Goal: Transaction & Acquisition: Book appointment/travel/reservation

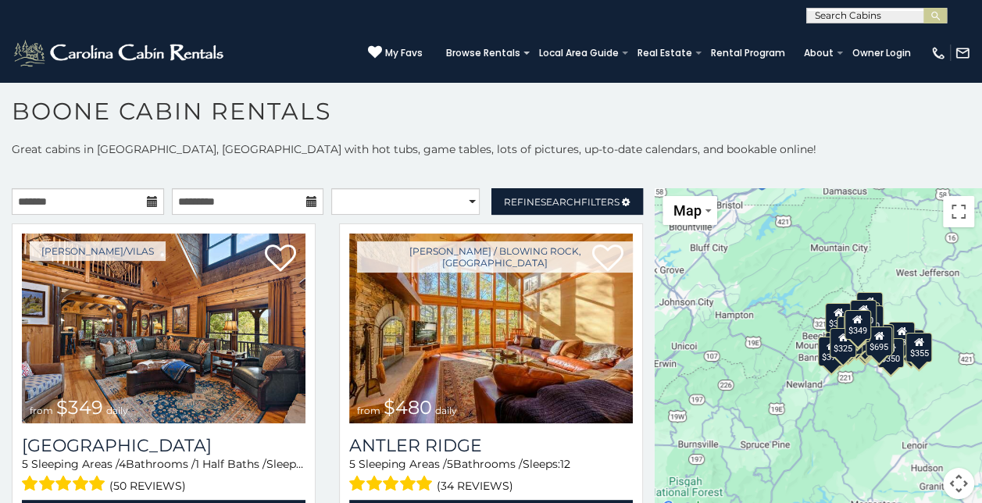
scroll to position [8, 0]
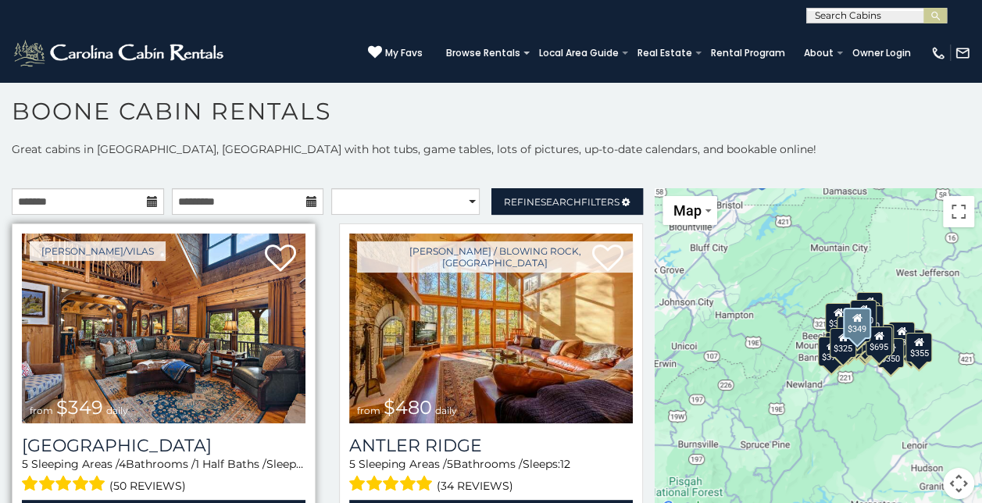
click at [160, 323] on img at bounding box center [163, 328] width 283 height 190
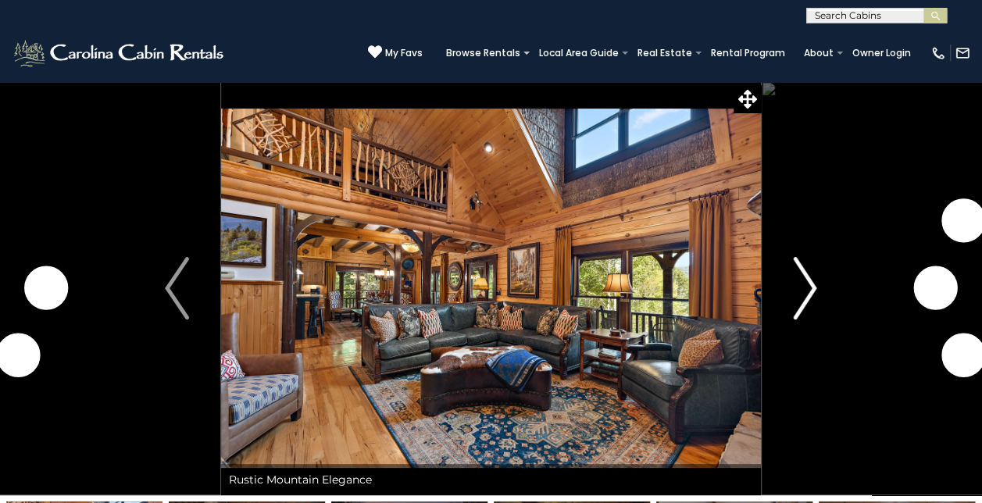
click at [799, 303] on img "Next" at bounding box center [804, 288] width 23 height 62
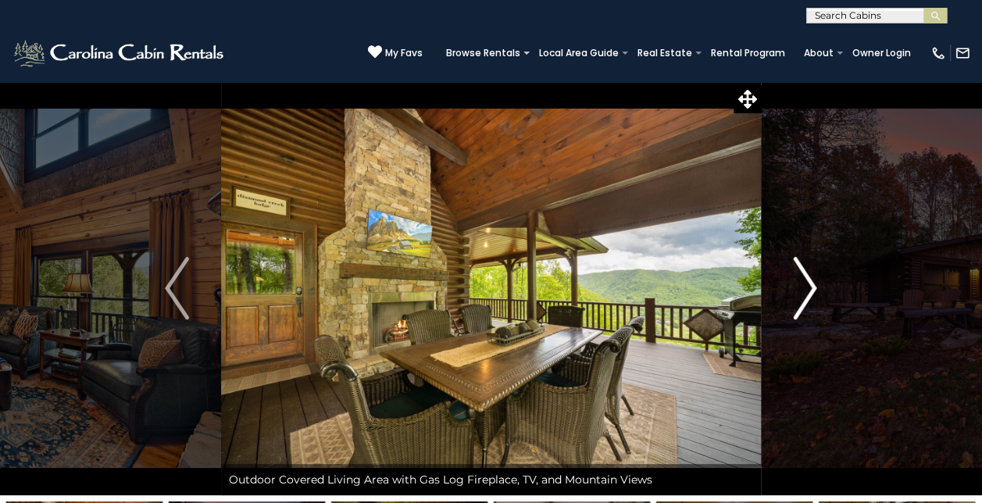
click at [799, 303] on img "Next" at bounding box center [804, 288] width 23 height 62
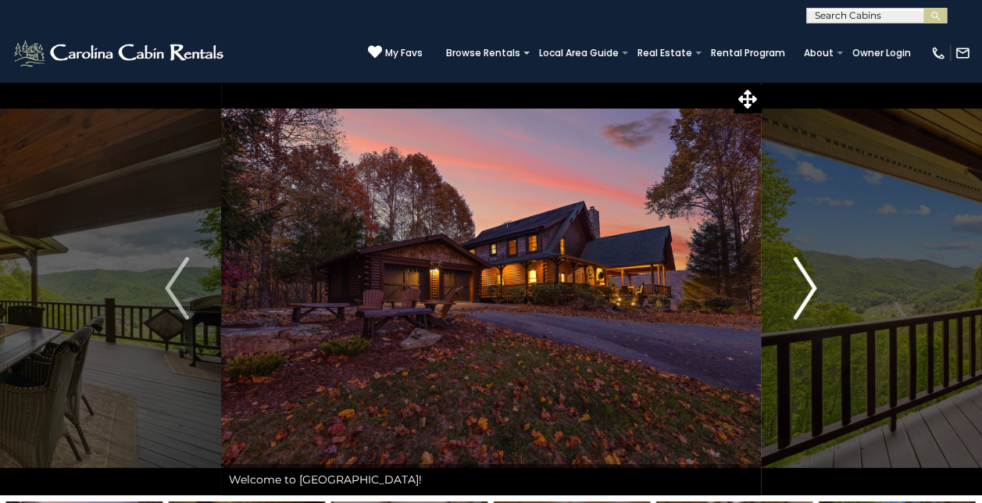
click at [799, 303] on img "Next" at bounding box center [804, 288] width 23 height 62
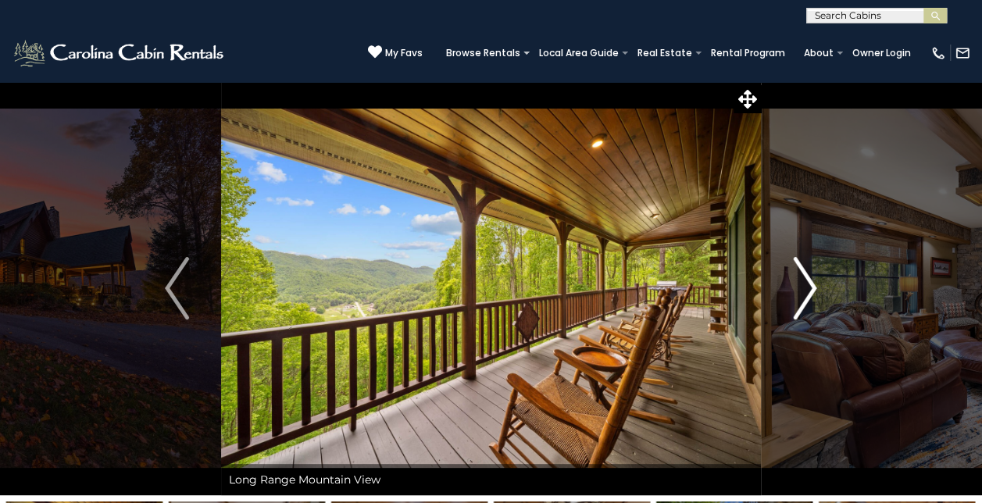
click at [799, 303] on img "Next" at bounding box center [804, 288] width 23 height 62
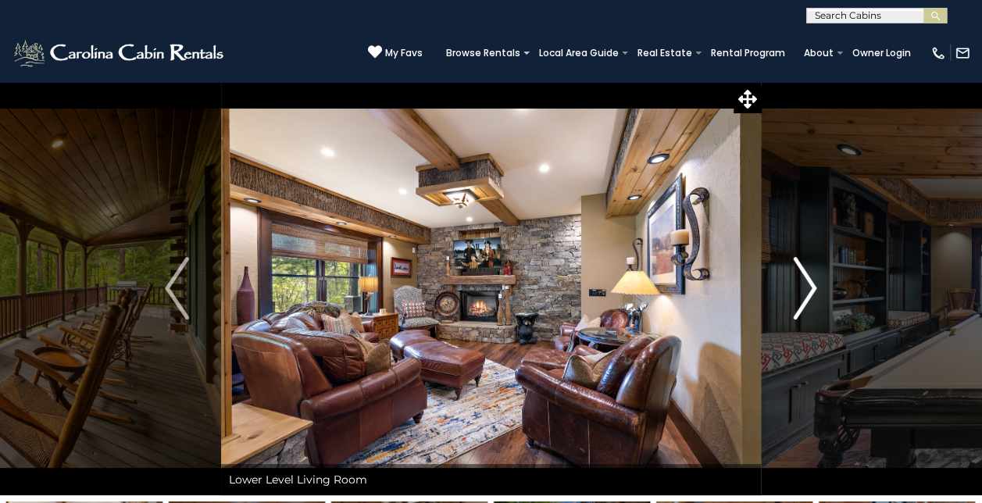
click at [799, 303] on img "Next" at bounding box center [804, 288] width 23 height 62
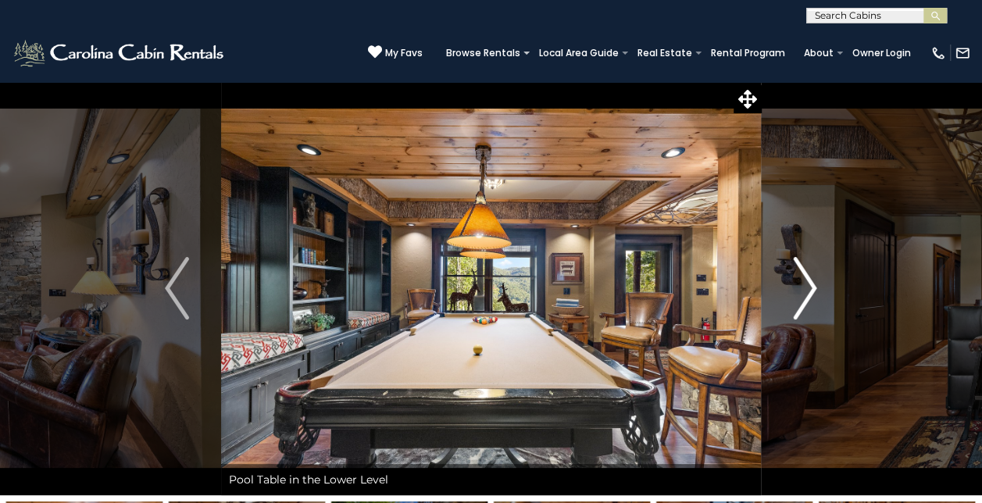
click at [799, 303] on img "Next" at bounding box center [804, 288] width 23 height 62
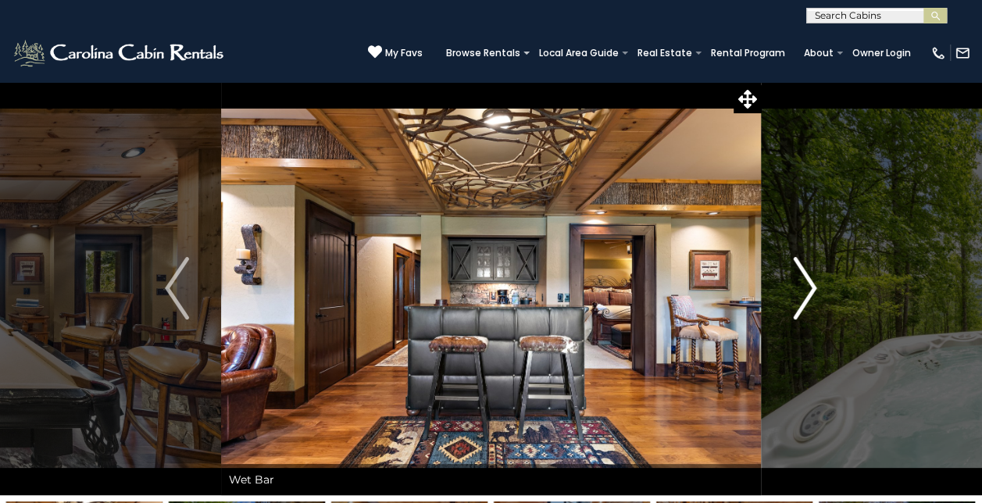
click at [799, 303] on img "Next" at bounding box center [804, 288] width 23 height 62
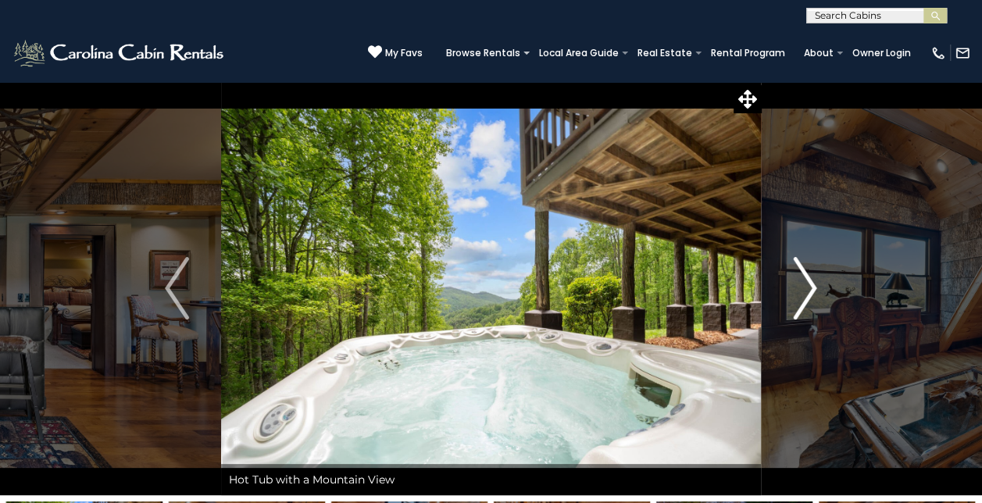
click at [799, 303] on img "Next" at bounding box center [804, 288] width 23 height 62
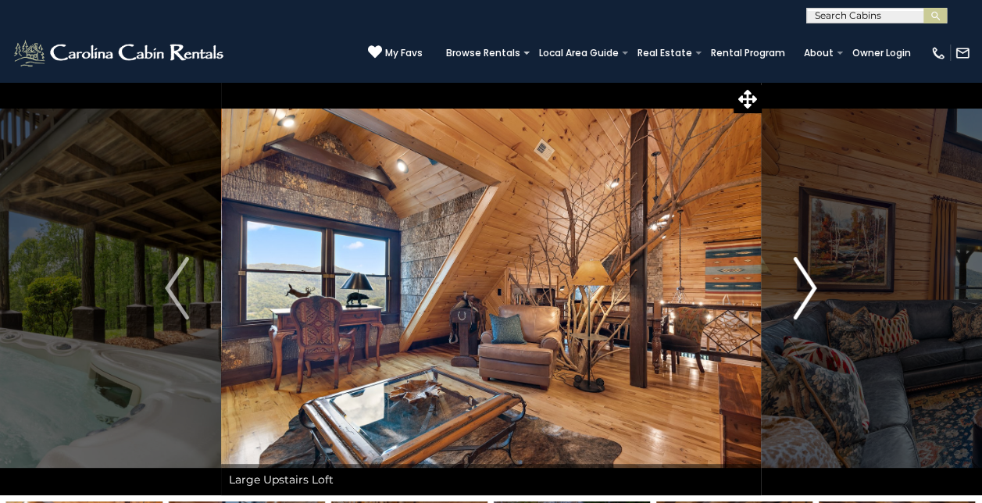
click at [799, 303] on img "Next" at bounding box center [804, 288] width 23 height 62
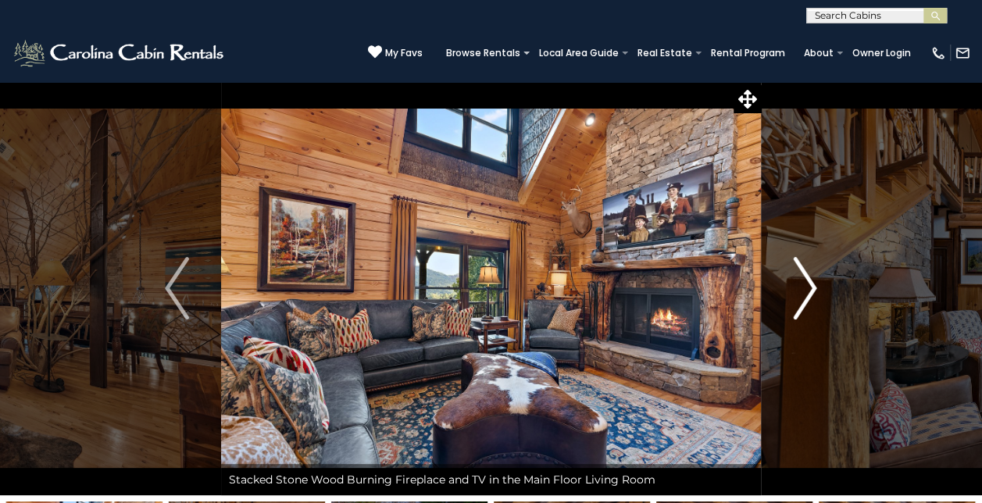
click at [799, 303] on img "Next" at bounding box center [804, 288] width 23 height 62
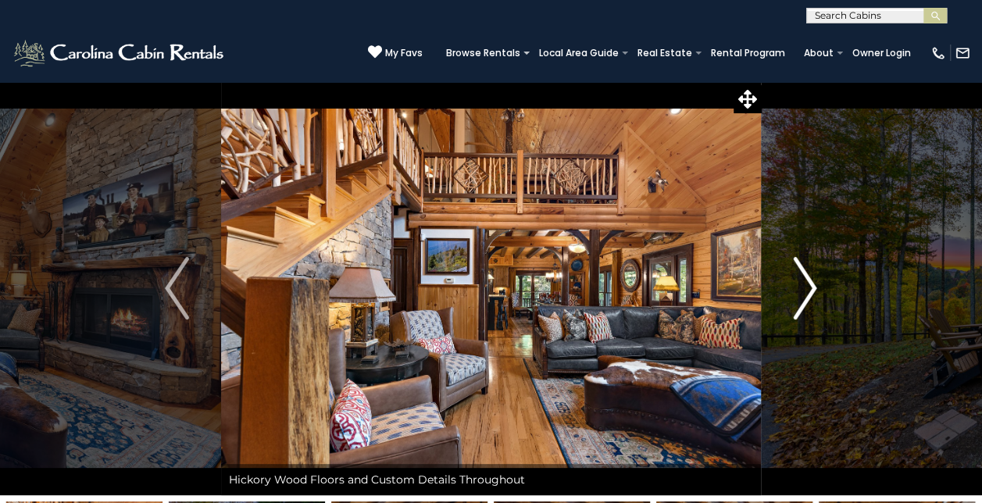
click at [799, 303] on img "Next" at bounding box center [804, 288] width 23 height 62
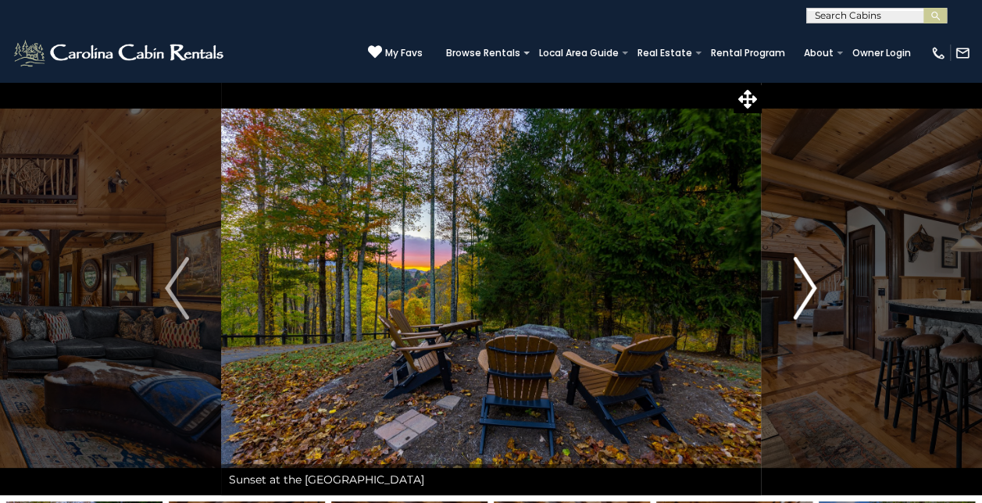
click at [799, 303] on img "Next" at bounding box center [804, 288] width 23 height 62
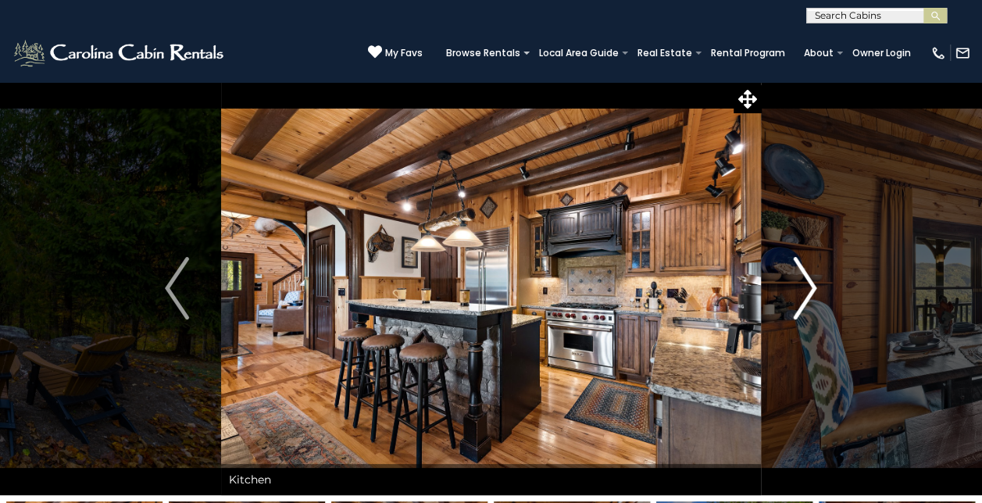
click at [799, 303] on img "Next" at bounding box center [804, 288] width 23 height 62
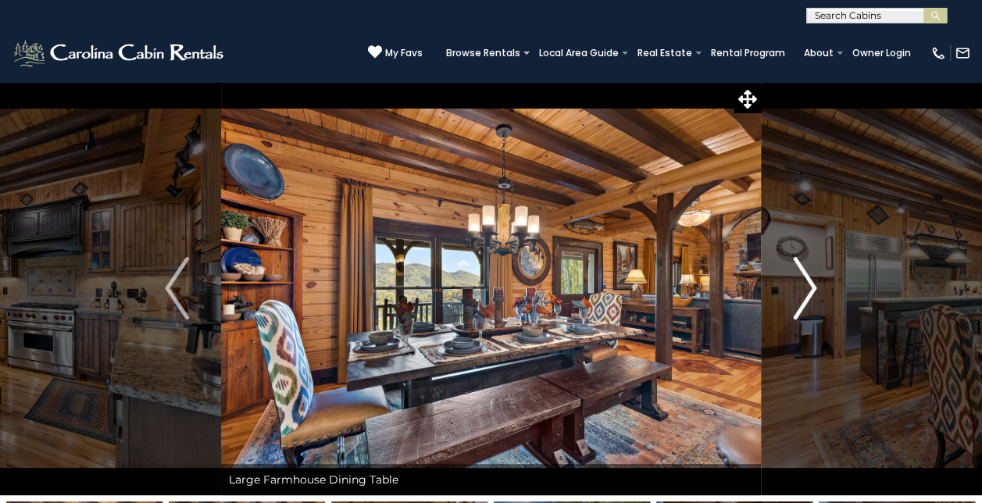
click at [799, 303] on img "Next" at bounding box center [804, 288] width 23 height 62
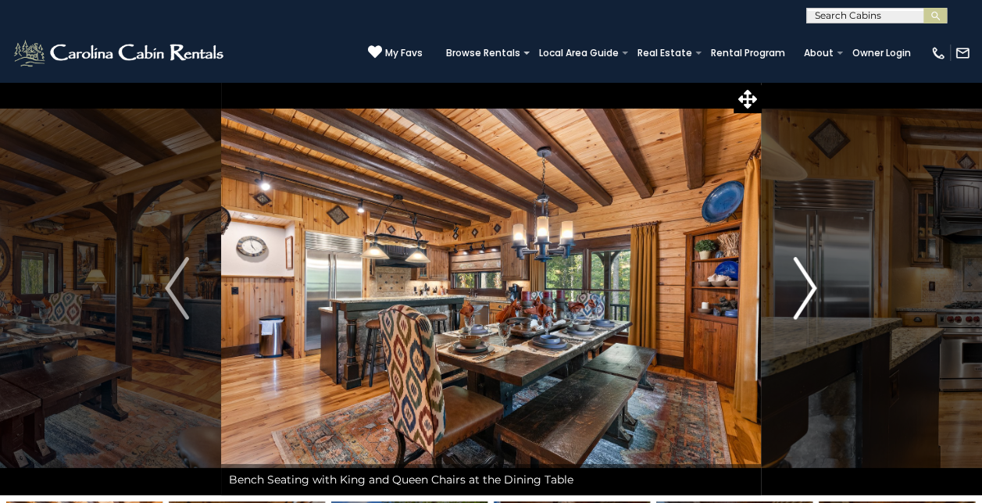
click at [799, 303] on img "Next" at bounding box center [804, 288] width 23 height 62
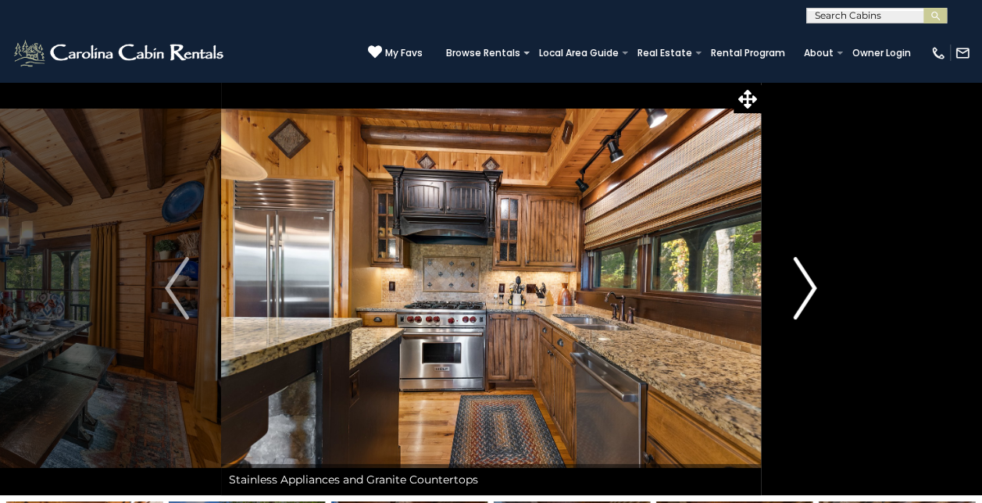
click at [799, 303] on img "Next" at bounding box center [804, 288] width 23 height 62
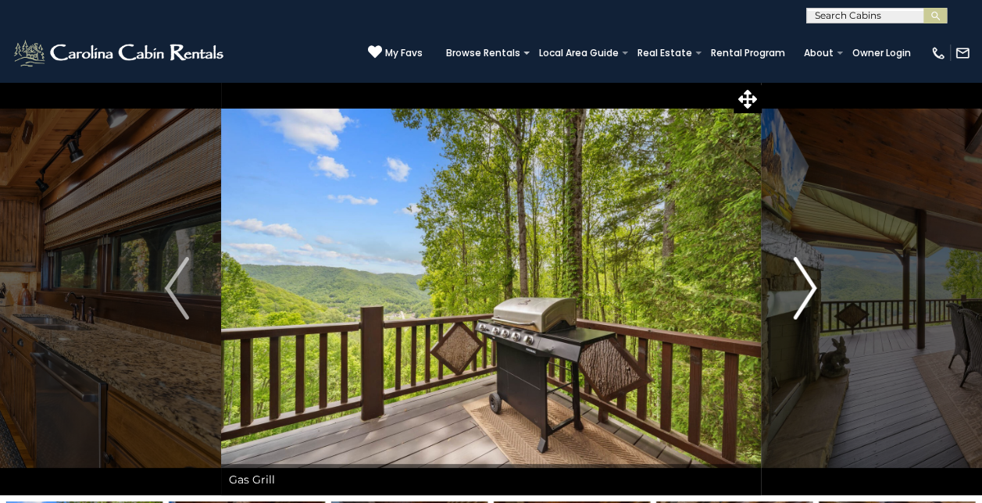
click at [799, 303] on img "Next" at bounding box center [804, 288] width 23 height 62
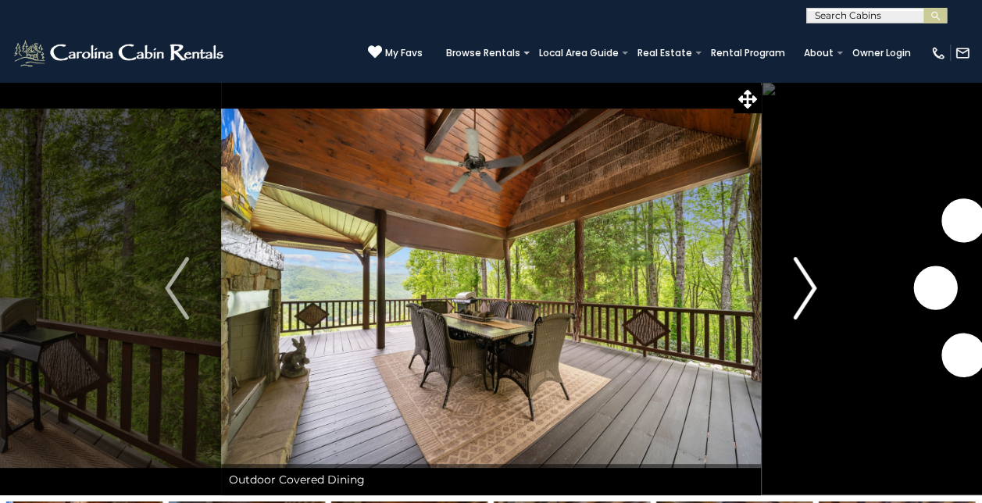
click at [799, 303] on img "Next" at bounding box center [804, 288] width 23 height 62
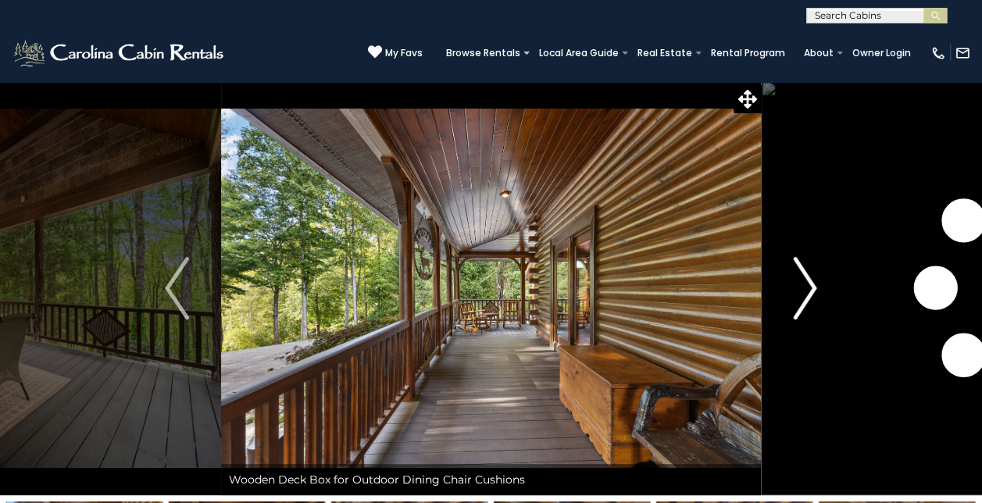
click at [799, 303] on img "Next" at bounding box center [804, 288] width 23 height 62
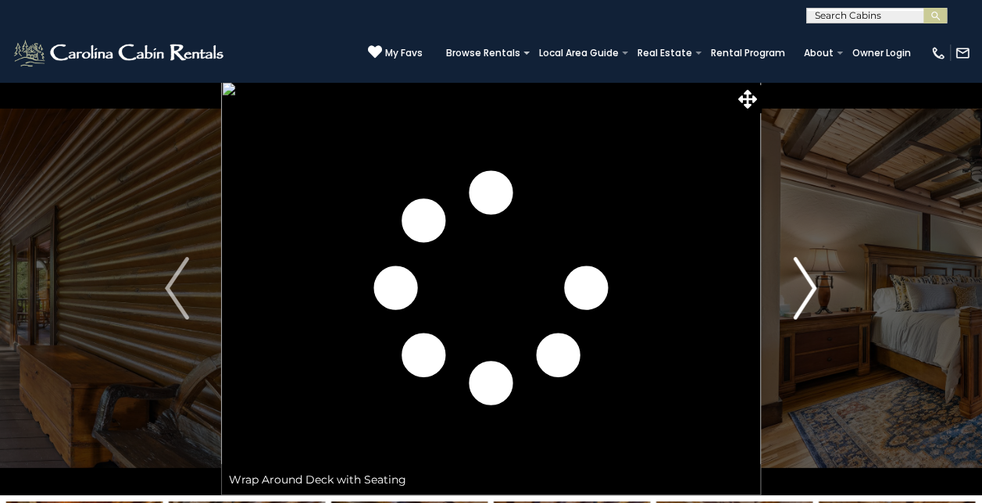
click at [799, 303] on img "Next" at bounding box center [804, 288] width 23 height 62
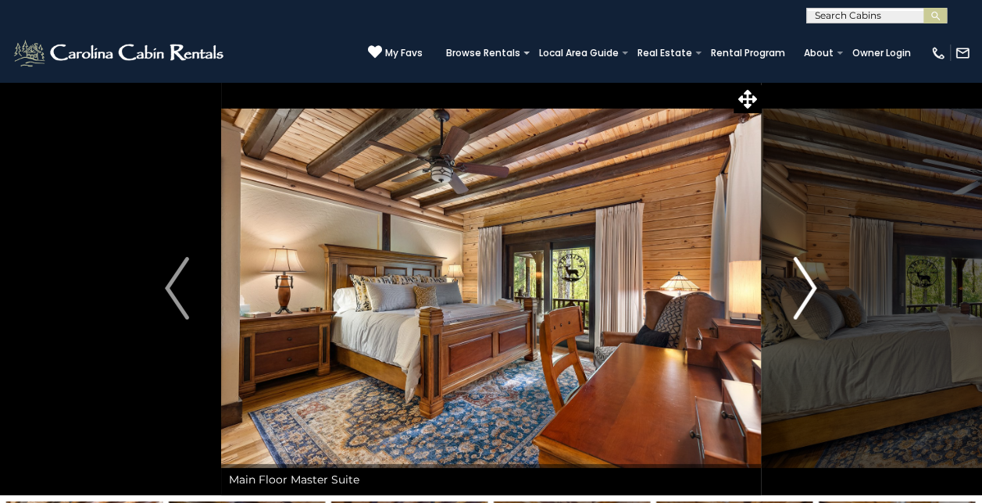
click at [799, 303] on img "Next" at bounding box center [804, 288] width 23 height 62
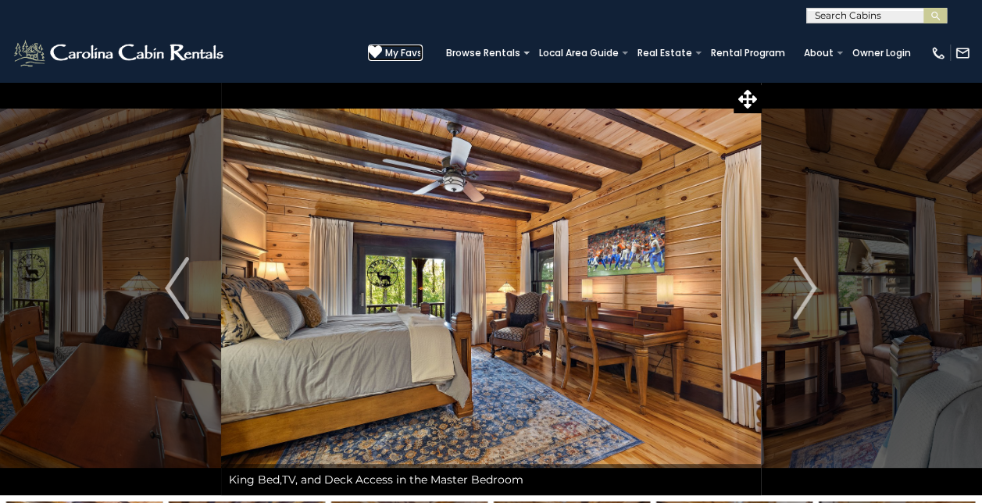
click at [380, 52] on icon at bounding box center [375, 52] width 14 height 14
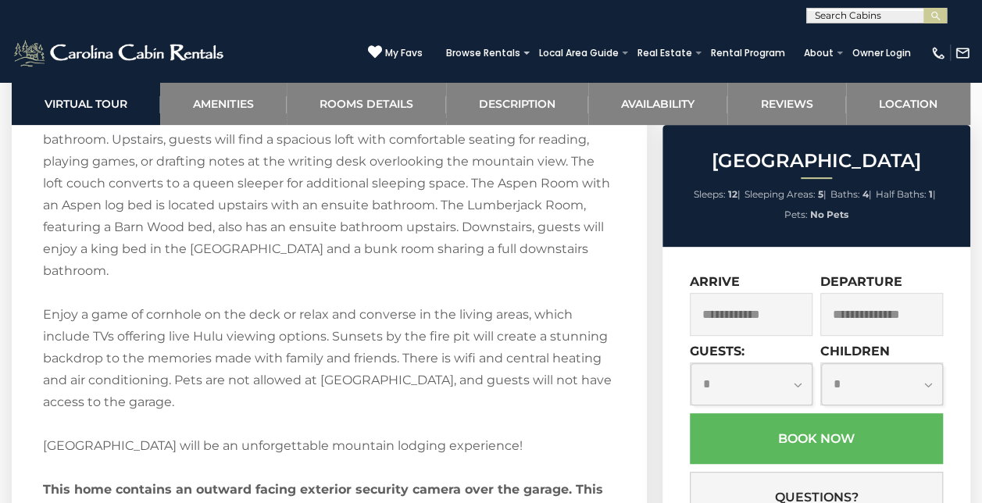
scroll to position [3152, 0]
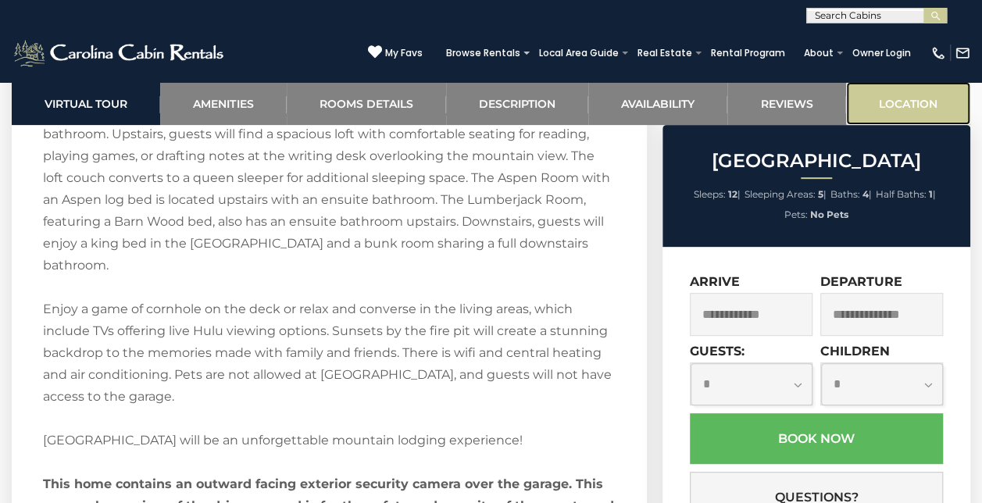
click at [913, 106] on link "Location" at bounding box center [908, 103] width 124 height 43
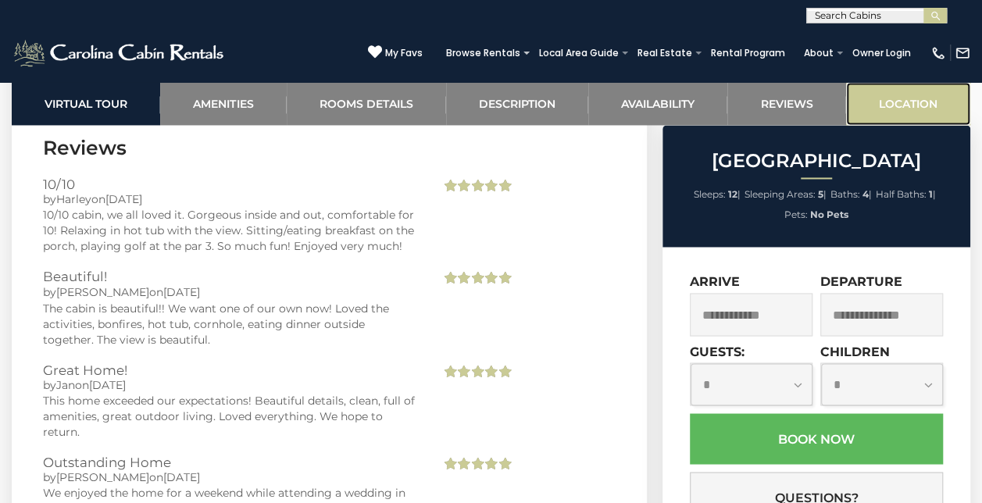
scroll to position [4570, 0]
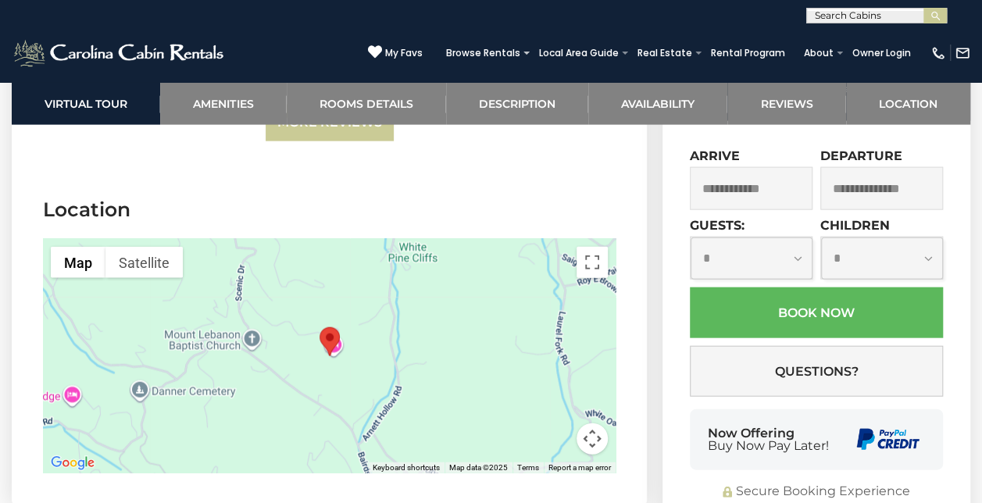
click at [597, 423] on button "Map camera controls" at bounding box center [591, 438] width 31 height 31
click at [553, 423] on button "Zoom out" at bounding box center [552, 438] width 31 height 31
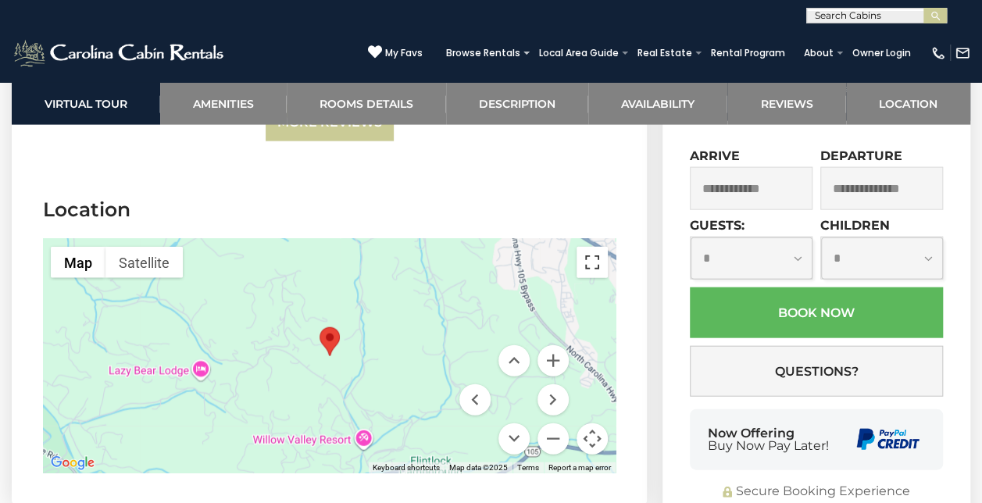
click at [595, 247] on button "Toggle fullscreen view" at bounding box center [591, 262] width 31 height 31
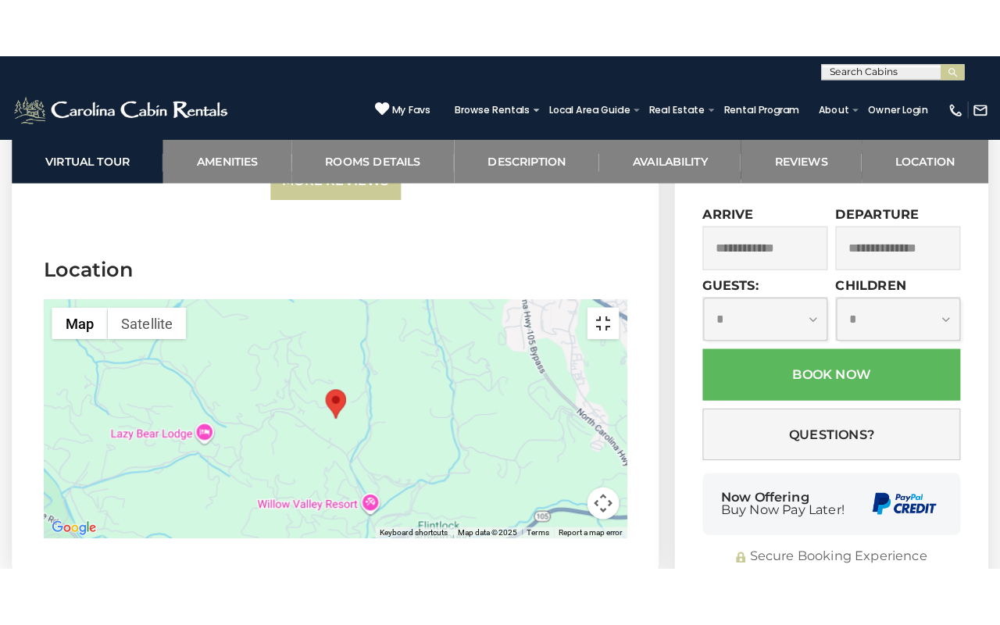
scroll to position [4488, 0]
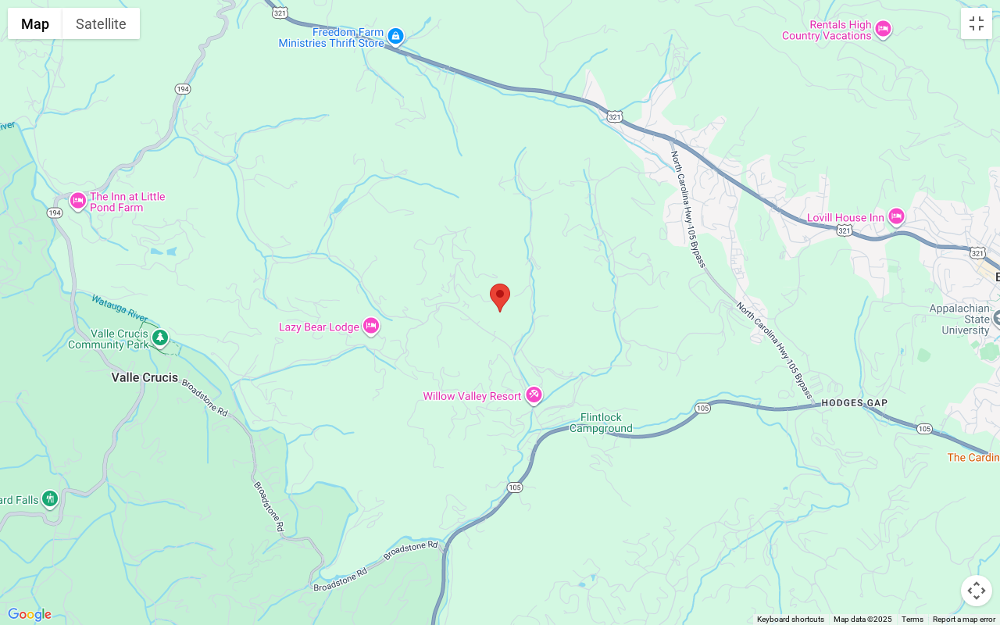
click at [879, 502] on div at bounding box center [500, 312] width 1000 height 625
click at [979, 502] on button "Map camera controls" at bounding box center [975, 590] width 31 height 31
click at [938, 502] on button "Zoom in" at bounding box center [936, 512] width 31 height 31
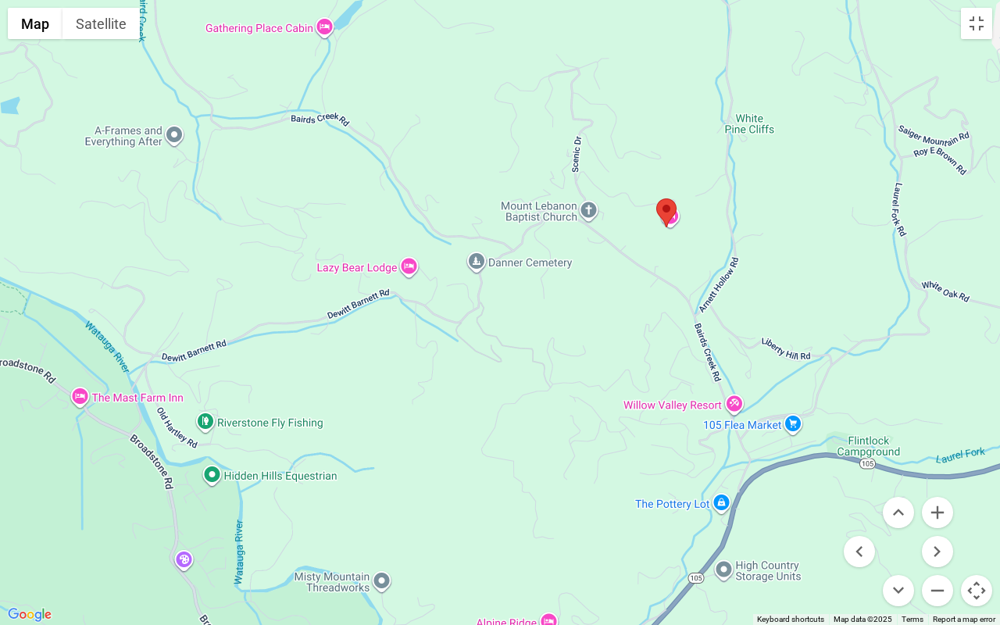
drag, startPoint x: 725, startPoint y: 457, endPoint x: 895, endPoint y: 370, distance: 190.3
click at [895, 370] on div at bounding box center [500, 312] width 1000 height 625
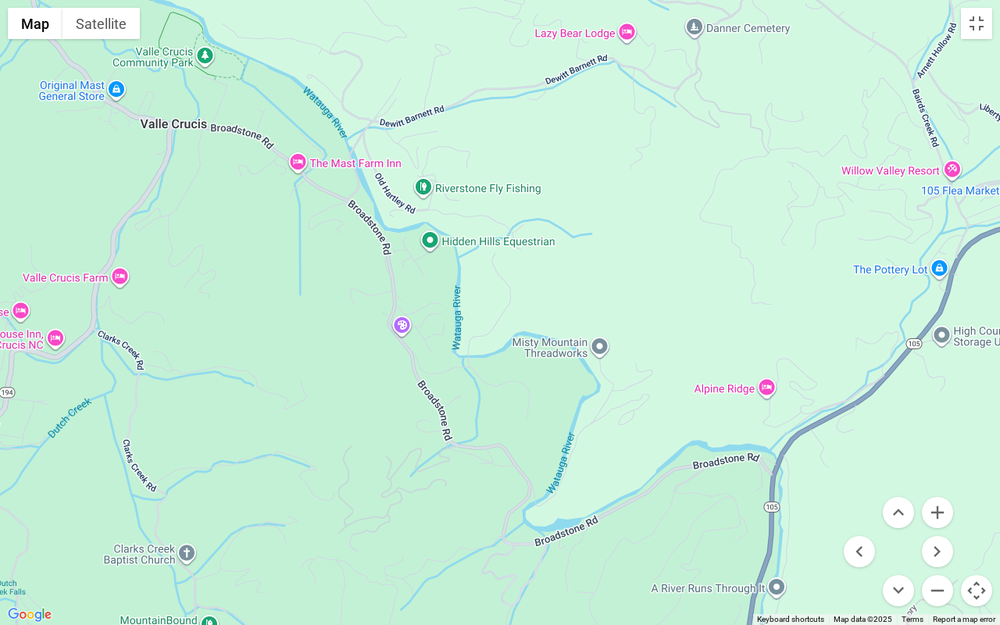
drag, startPoint x: 600, startPoint y: 480, endPoint x: 819, endPoint y: 242, distance: 323.8
click at [819, 242] on div at bounding box center [500, 312] width 1000 height 625
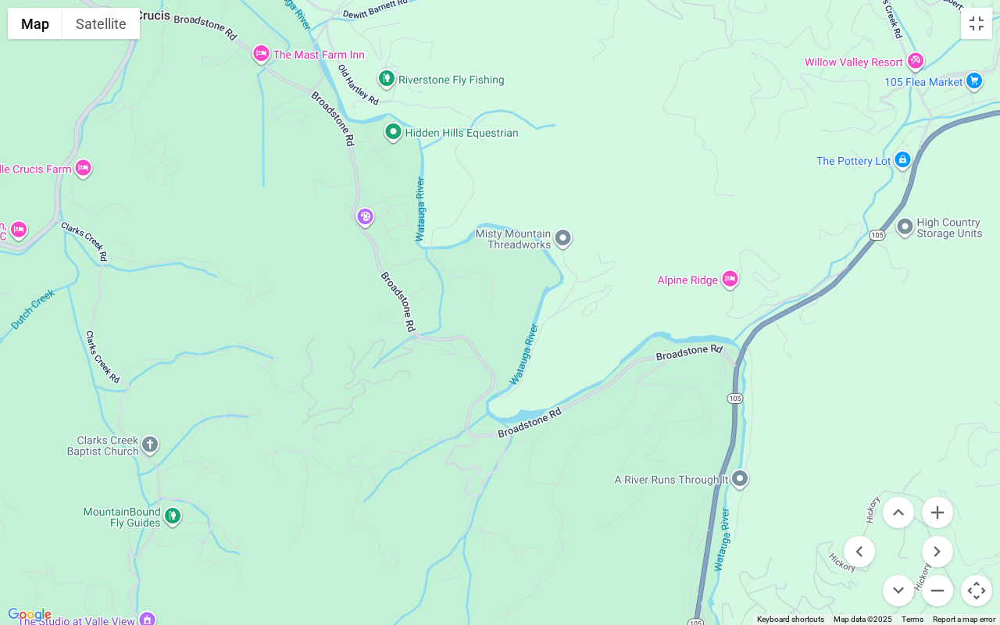
drag, startPoint x: 803, startPoint y: 313, endPoint x: 764, endPoint y: 201, distance: 118.0
click at [764, 201] on div at bounding box center [500, 312] width 1000 height 625
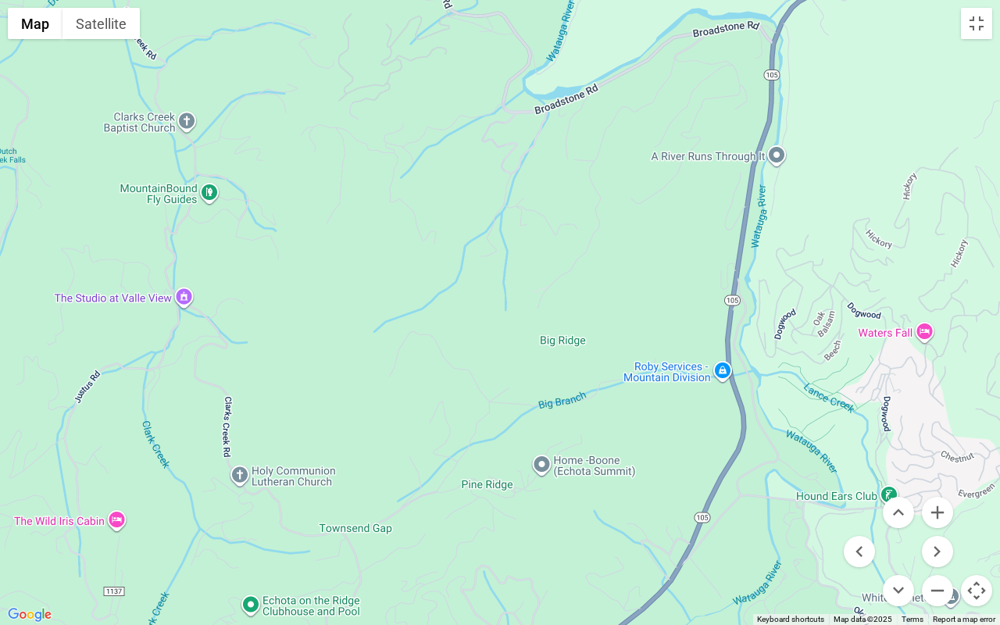
drag, startPoint x: 911, startPoint y: 492, endPoint x: 947, endPoint y: 162, distance: 331.5
click at [947, 162] on div at bounding box center [500, 312] width 1000 height 625
click at [976, 30] on button "Toggle fullscreen view" at bounding box center [975, 23] width 31 height 31
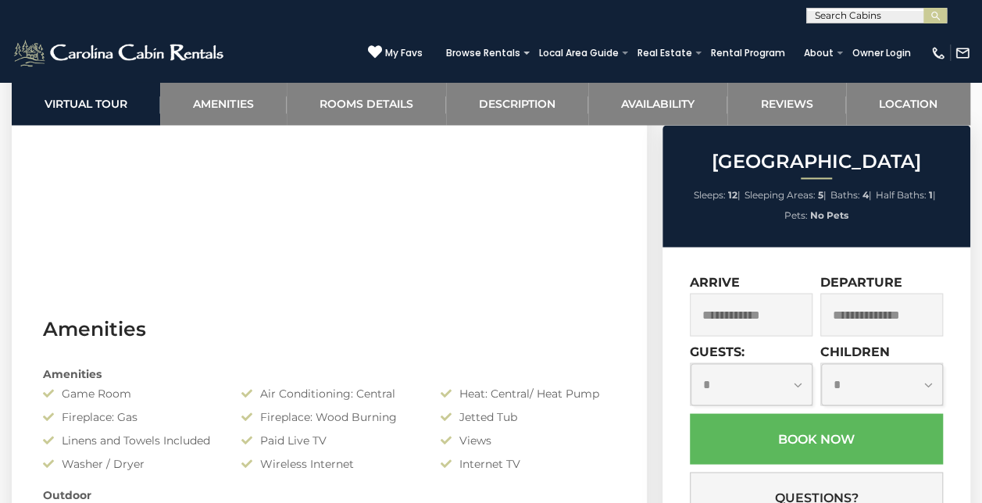
scroll to position [4, 0]
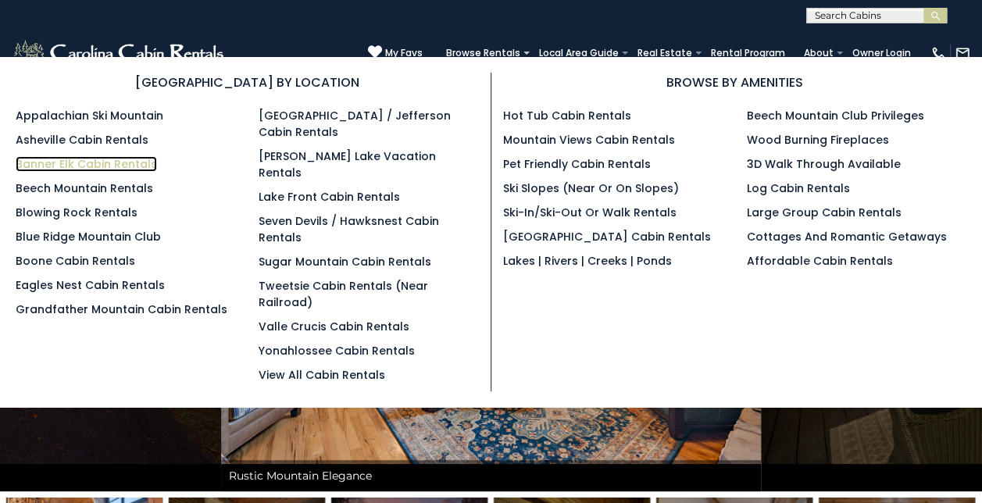
click at [59, 162] on link "Banner Elk Cabin Rentals" at bounding box center [86, 164] width 141 height 16
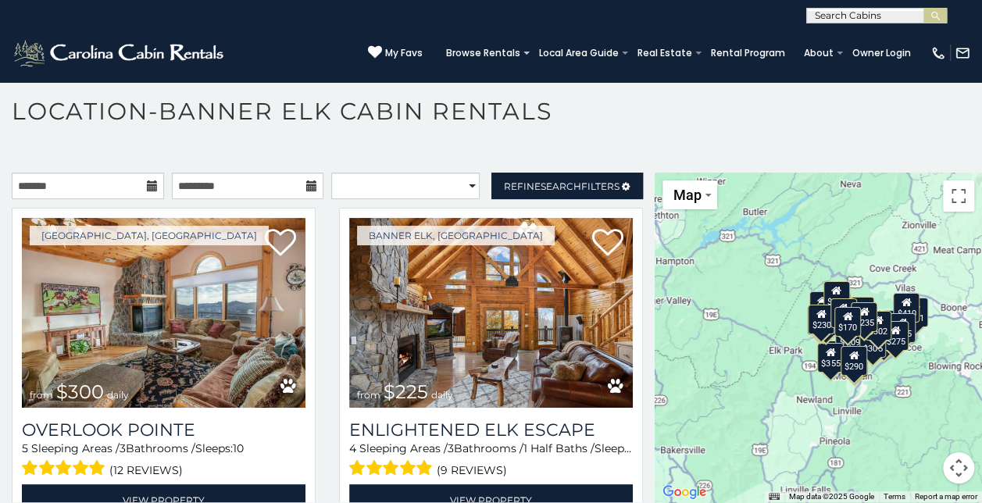
scroll to position [37, 0]
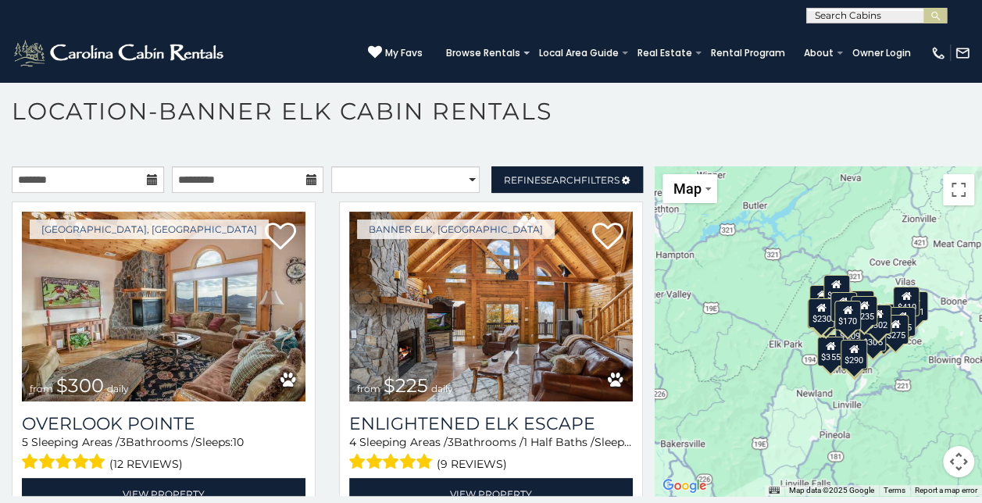
click at [954, 446] on button "Map camera controls" at bounding box center [958, 461] width 31 height 31
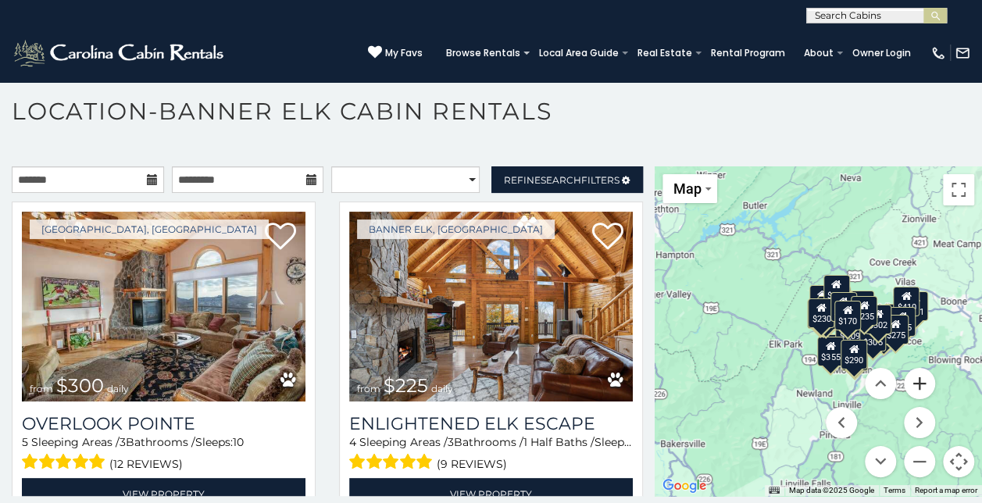
click at [913, 374] on button "Zoom in" at bounding box center [918, 383] width 31 height 31
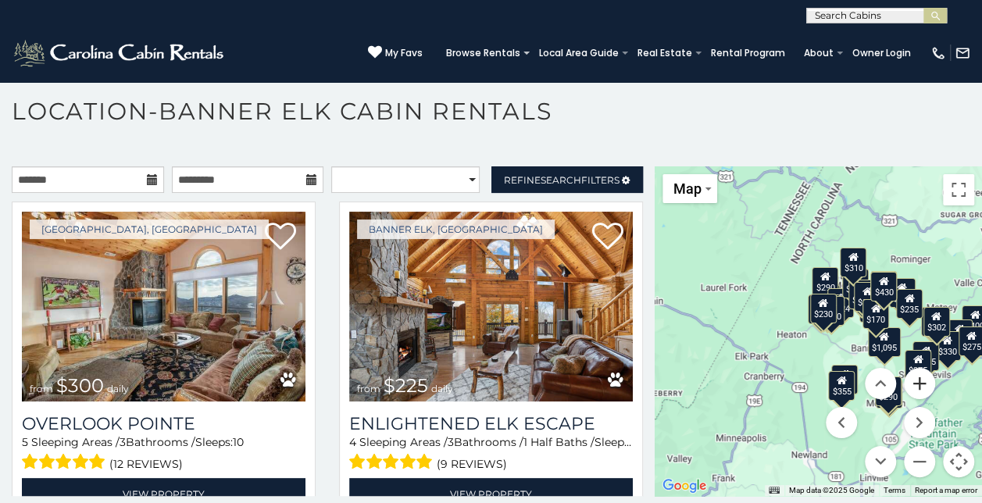
click at [913, 374] on button "Zoom in" at bounding box center [918, 383] width 31 height 31
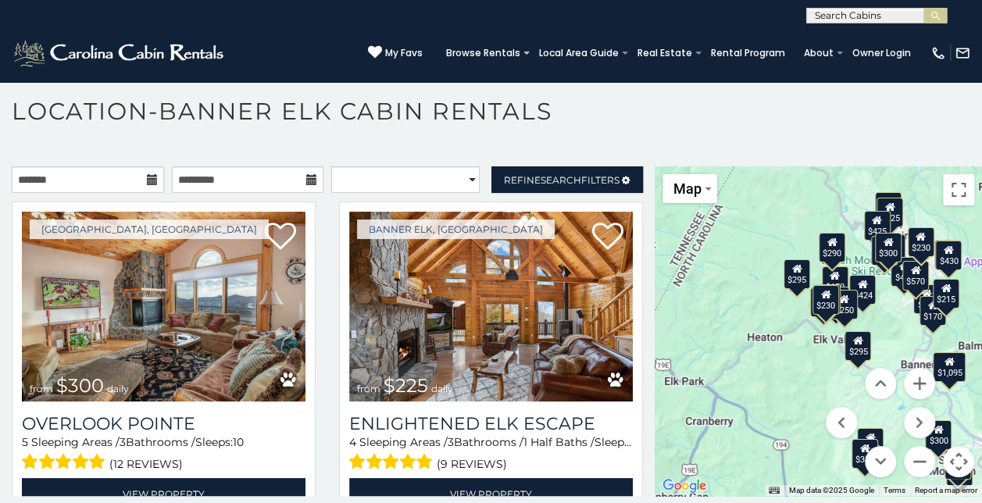
click at [944, 356] on div "$1,095" at bounding box center [948, 367] width 33 height 30
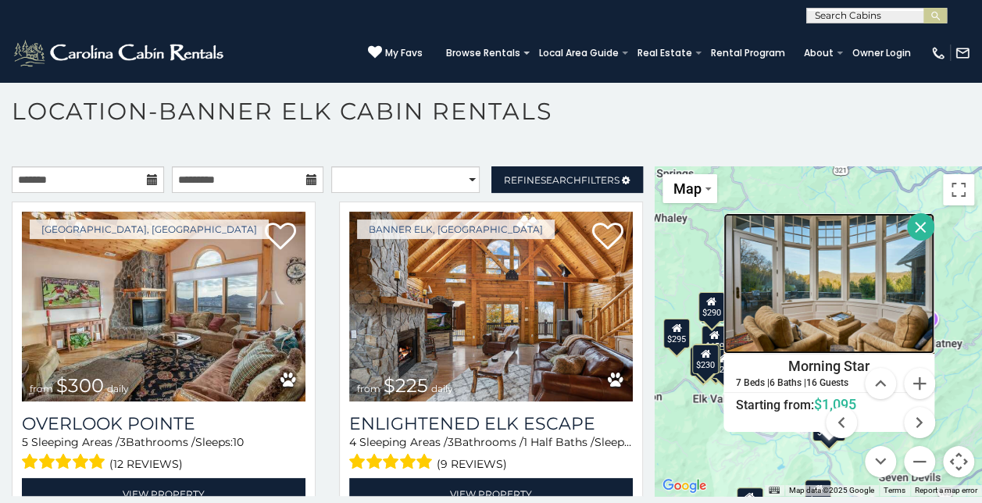
click at [829, 292] on img at bounding box center [828, 283] width 211 height 141
click at [914, 213] on button "Close" at bounding box center [920, 226] width 27 height 27
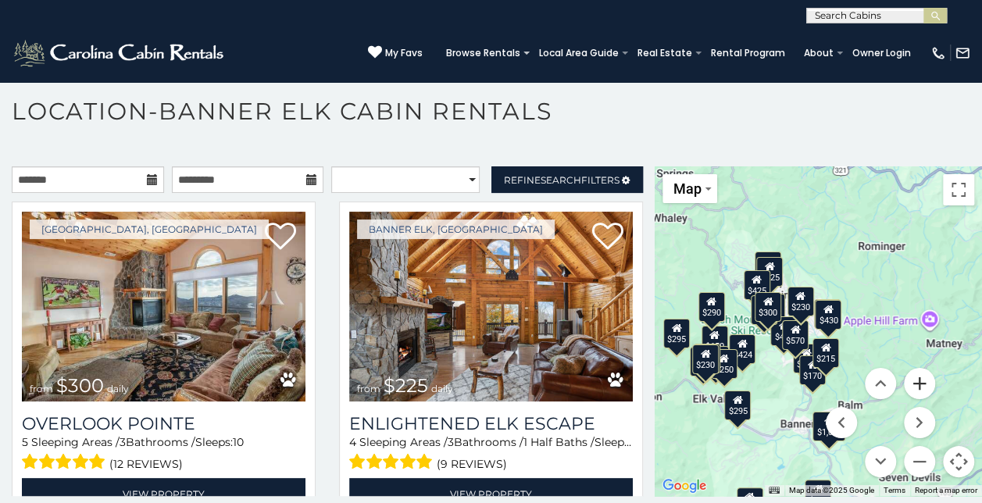
click at [911, 369] on button "Zoom in" at bounding box center [918, 383] width 31 height 31
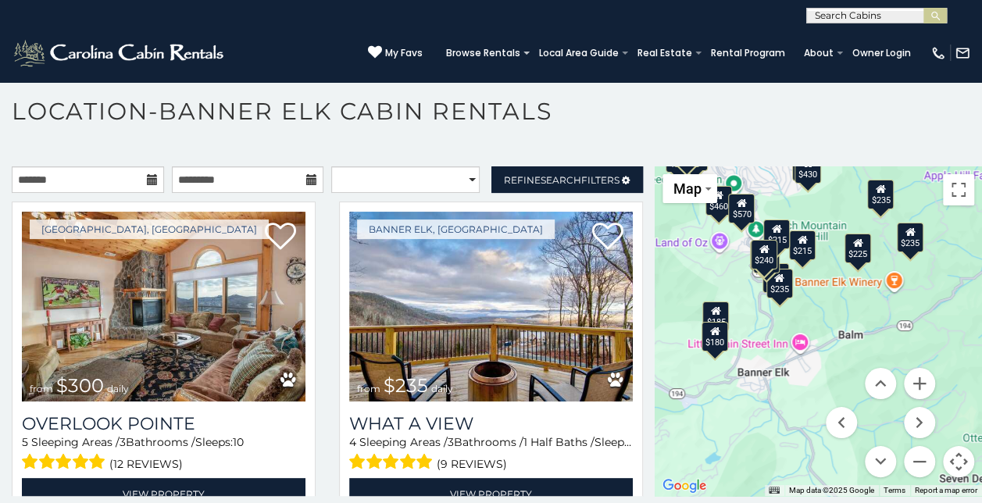
drag, startPoint x: 695, startPoint y: 384, endPoint x: 665, endPoint y: 239, distance: 148.2
click at [665, 239] on div "$300 $235 $424 $535 $460 $310 $570 $235 $170 $435 $430 $325 $215 $425 $230 $395…" at bounding box center [817, 331] width 327 height 330
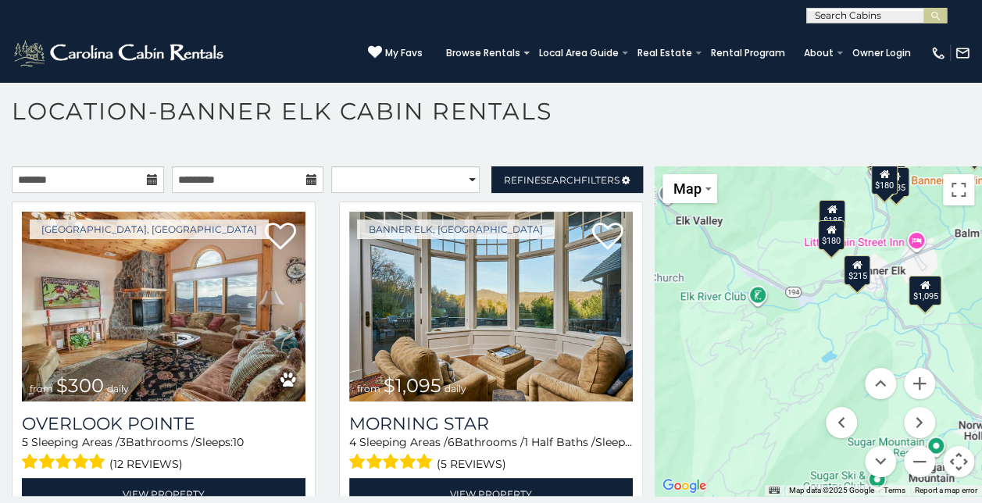
drag, startPoint x: 745, startPoint y: 428, endPoint x: 857, endPoint y: 325, distance: 152.5
click at [857, 325] on div "$300 $1,095 $235 $535 $460 $305 $570 $235 $170 $435 $430 $215 $395 $300 $190 $3…" at bounding box center [817, 331] width 327 height 330
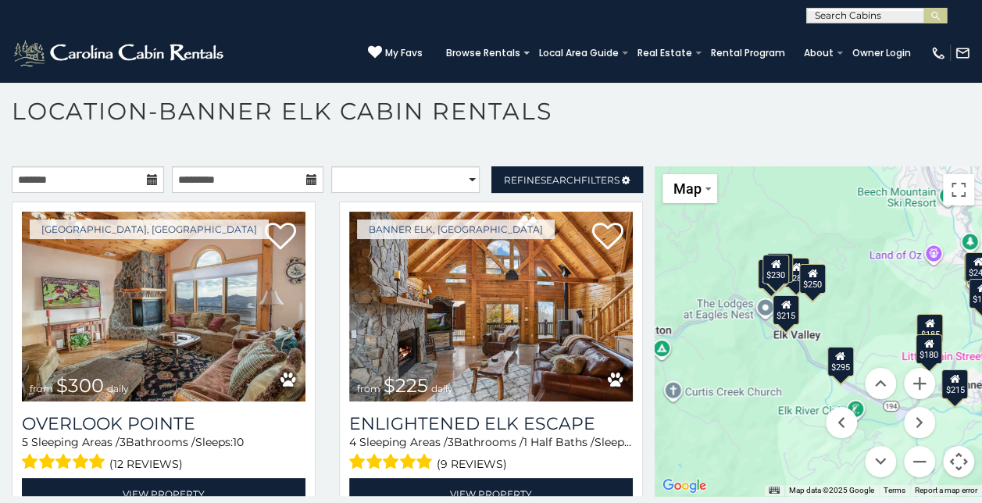
drag, startPoint x: 681, startPoint y: 254, endPoint x: 795, endPoint y: 383, distance: 172.0
click at [795, 383] on div "$300 $225 $1,095 $355 $305 $285 $250 $230 $170 $295 $230 $300 $265 $420 $235 $2…" at bounding box center [817, 331] width 327 height 330
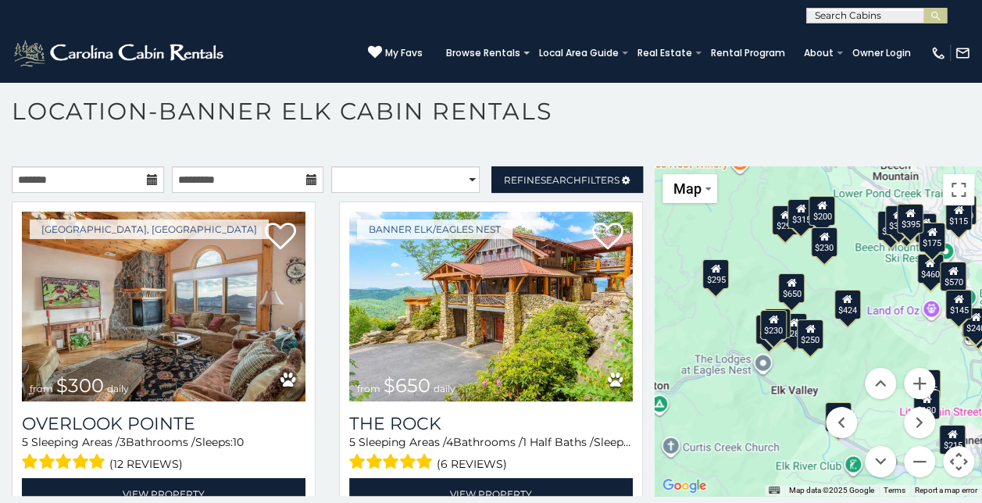
drag, startPoint x: 750, startPoint y: 332, endPoint x: 748, endPoint y: 390, distance: 58.6
click at [748, 390] on div "$300 $650 $290 $424 $535 $460 $305 $285 $250 $230 $570 $295 $230 $230 $395 $300…" at bounding box center [817, 331] width 327 height 330
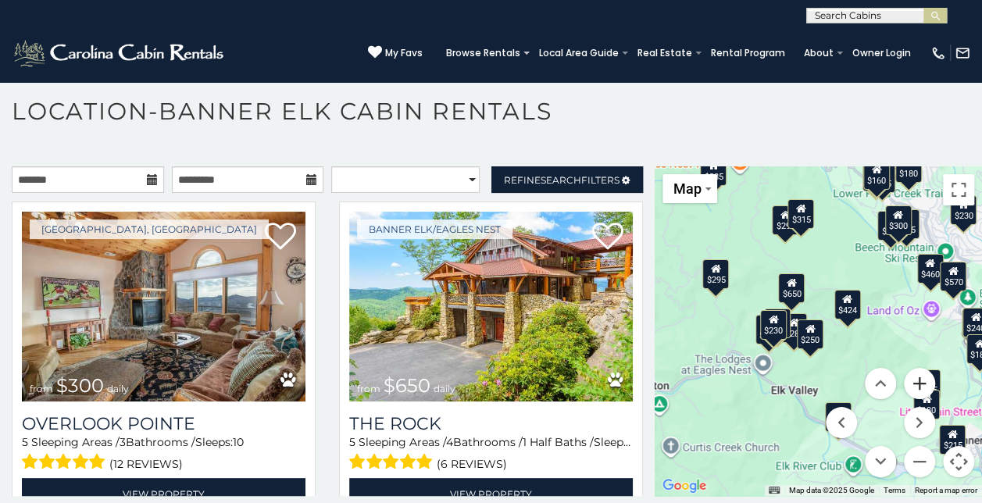
click at [912, 368] on button "Zoom in" at bounding box center [918, 383] width 31 height 31
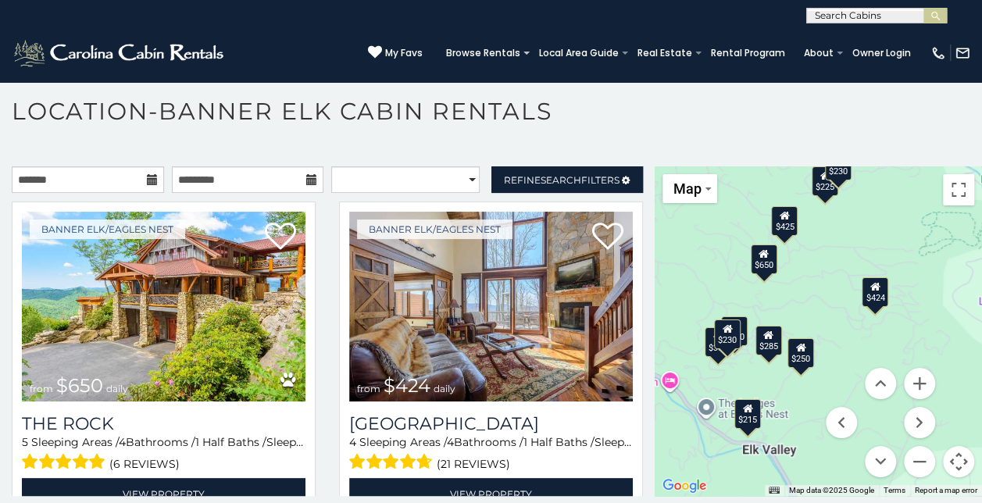
click at [762, 247] on div "$650" at bounding box center [763, 259] width 27 height 30
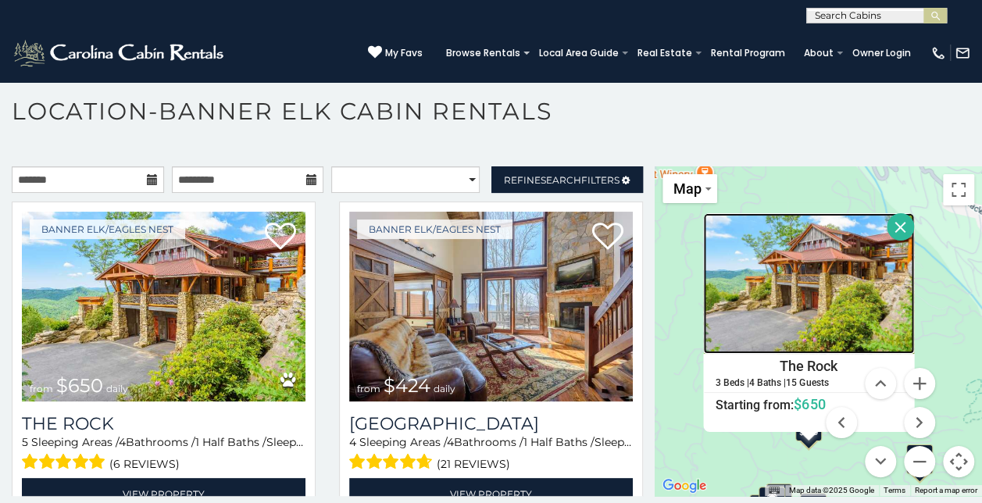
click at [796, 302] on img at bounding box center [808, 283] width 211 height 141
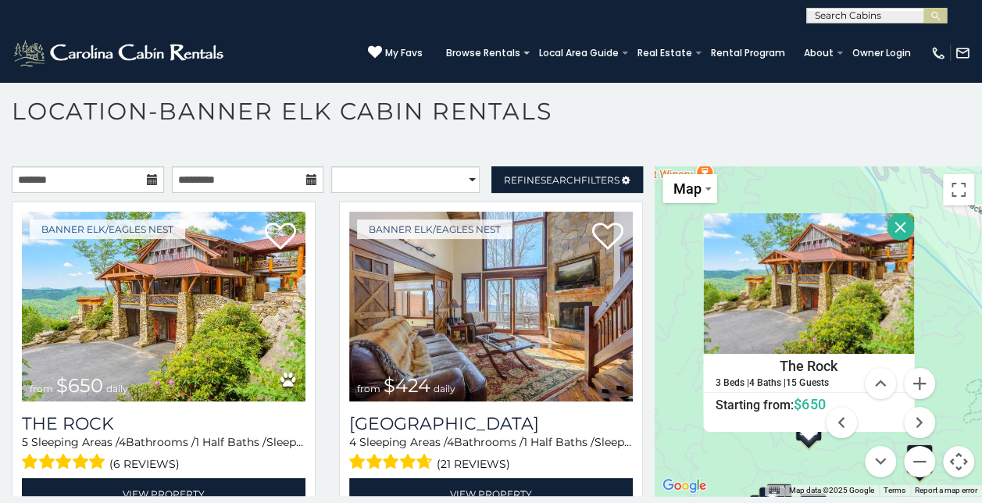
click at [887, 213] on button "Close" at bounding box center [899, 226] width 27 height 27
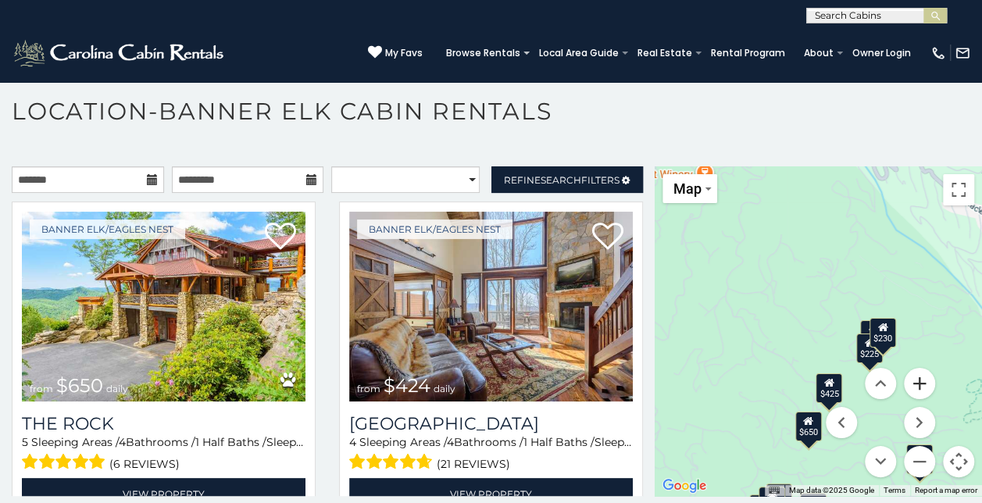
click at [913, 368] on button "Zoom in" at bounding box center [918, 383] width 31 height 31
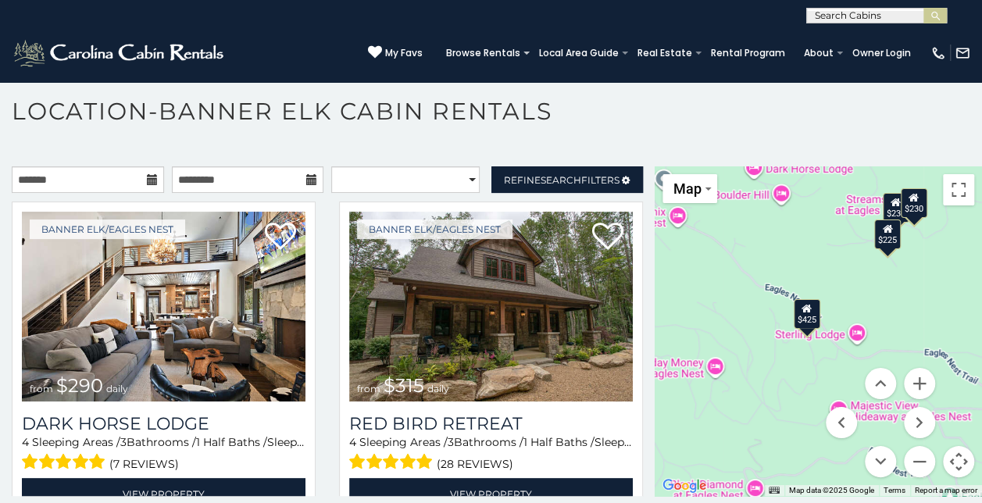
drag, startPoint x: 756, startPoint y: 388, endPoint x: 721, endPoint y: 244, distance: 148.7
click at [721, 244] on div "$290 $315 $200 $230 $225 $425 $230" at bounding box center [817, 331] width 327 height 330
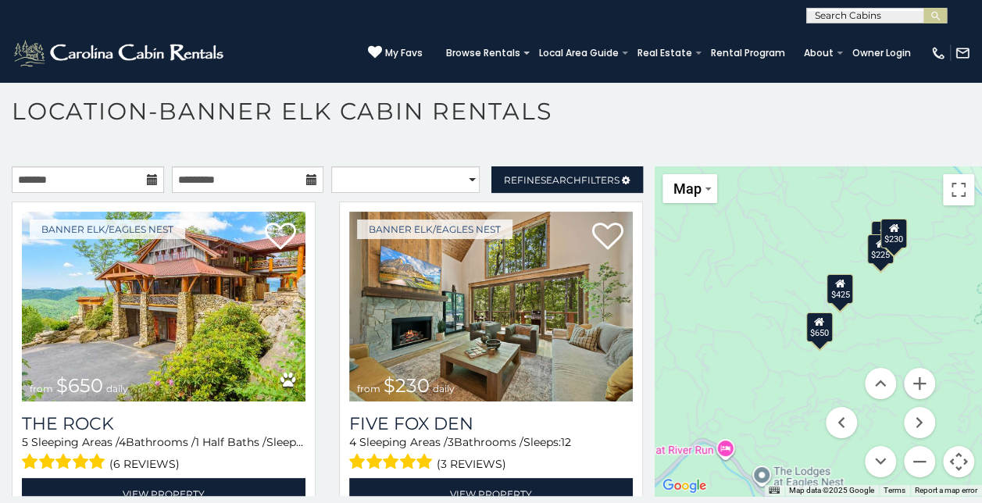
drag, startPoint x: 765, startPoint y: 417, endPoint x: 928, endPoint y: 276, distance: 214.8
click at [928, 276] on div "$650 $230 $225 $425 $230" at bounding box center [817, 331] width 327 height 330
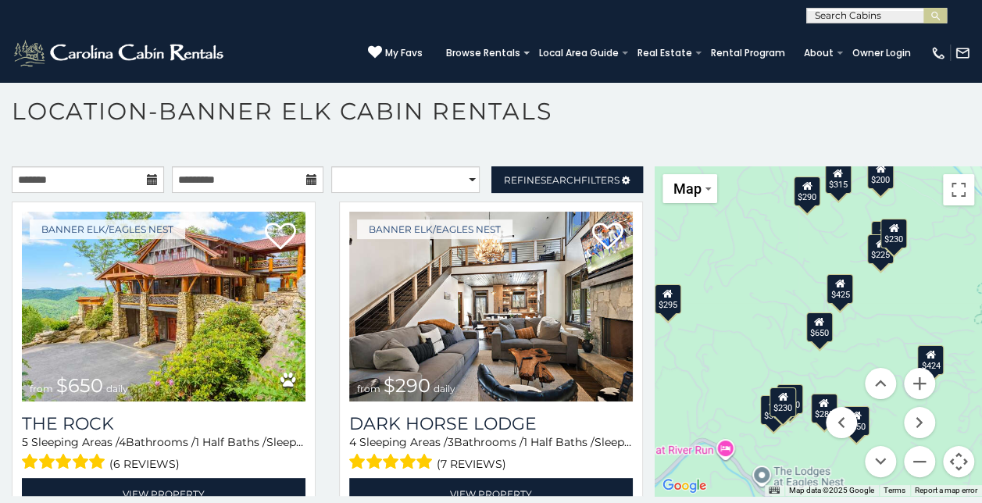
click at [926, 357] on div "$424" at bounding box center [930, 360] width 27 height 30
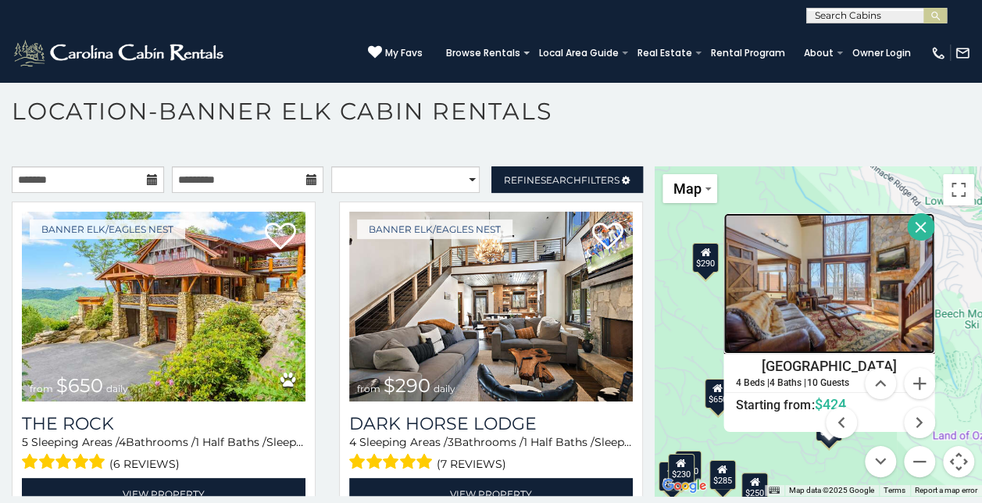
click at [820, 264] on img at bounding box center [828, 283] width 211 height 141
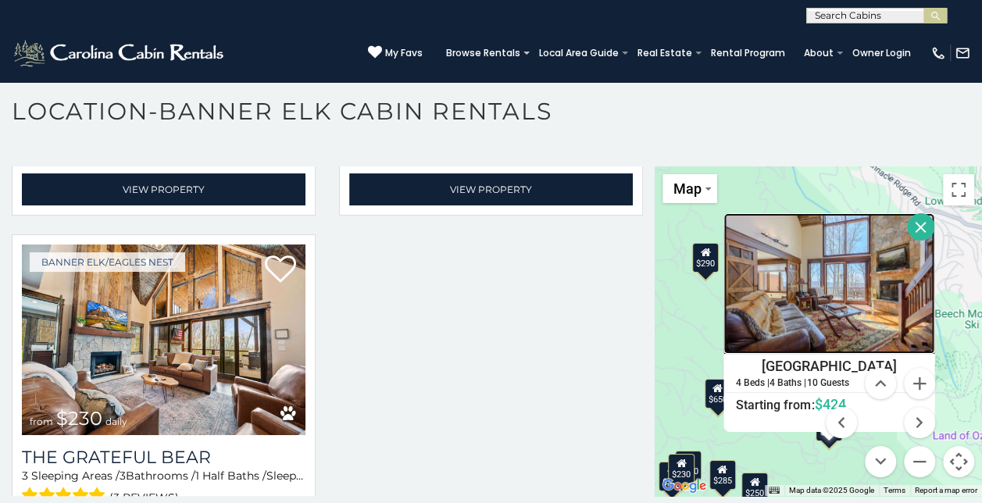
scroll to position [2335, 0]
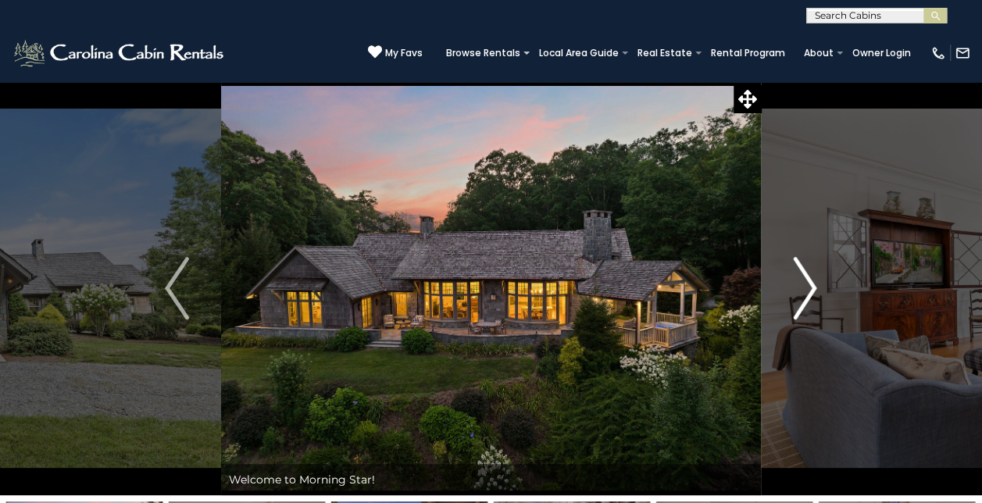
click at [797, 291] on img "Next" at bounding box center [804, 288] width 23 height 62
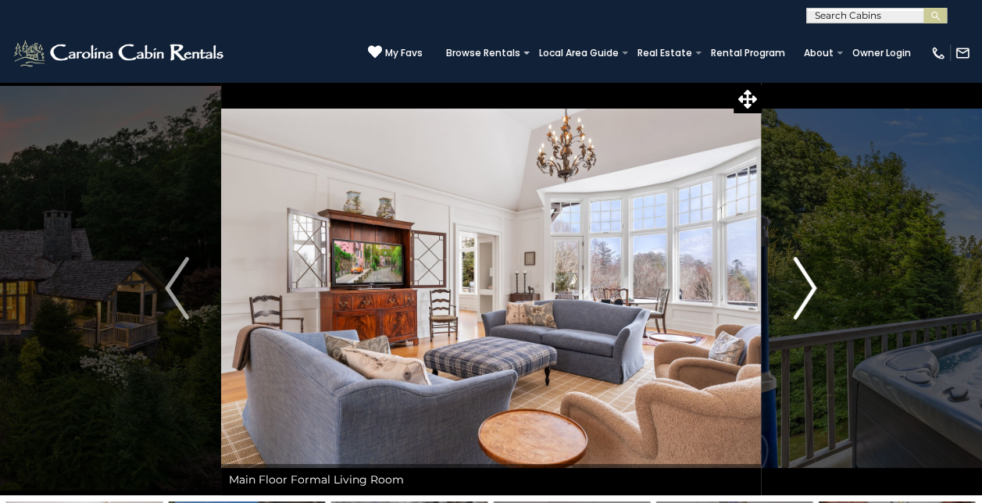
click at [798, 291] on img "Next" at bounding box center [804, 288] width 23 height 62
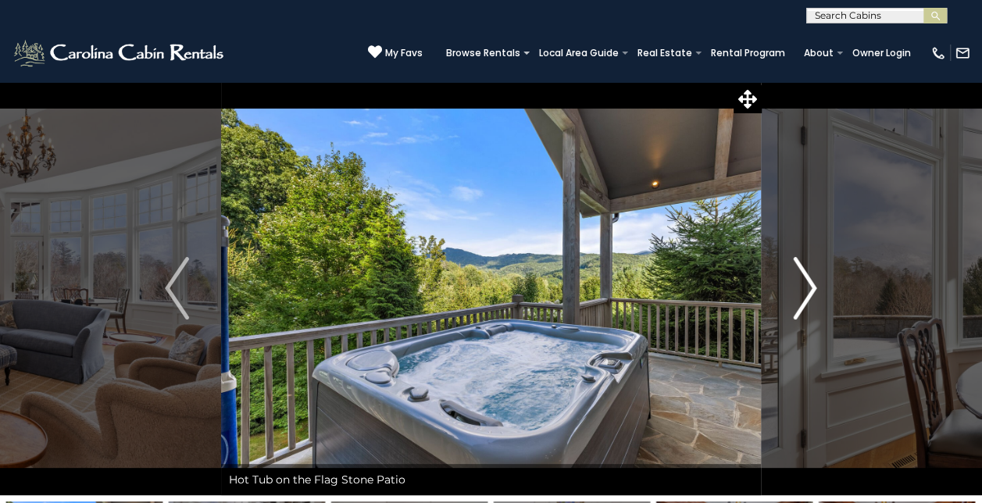
click at [798, 291] on img "Next" at bounding box center [804, 288] width 23 height 62
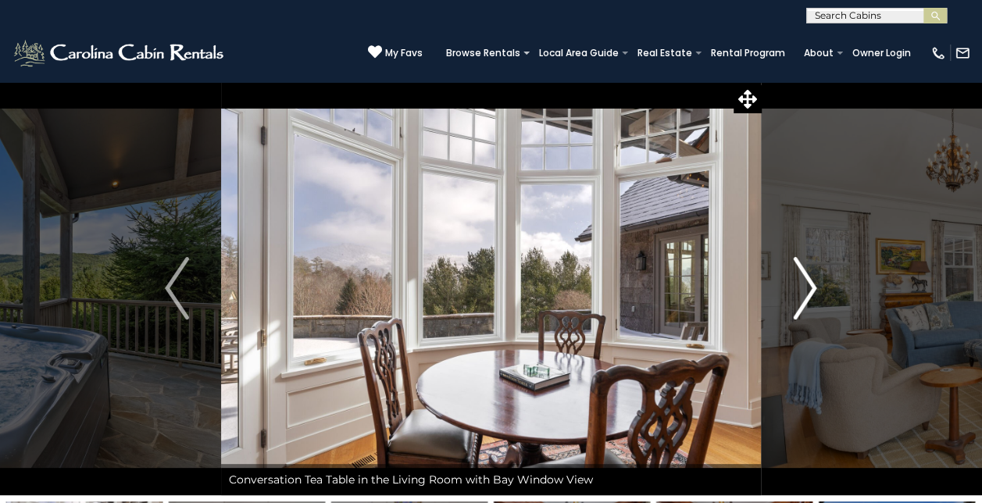
click at [798, 291] on img "Next" at bounding box center [804, 288] width 23 height 62
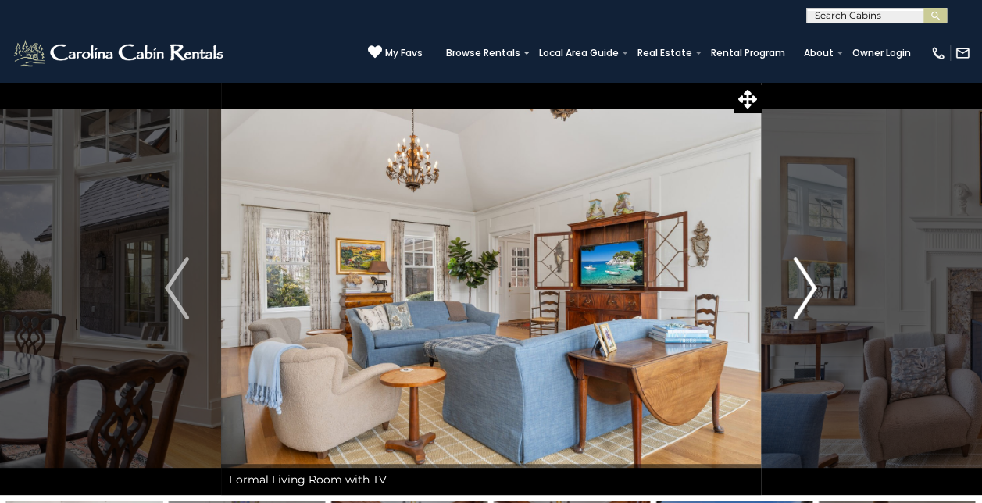
click at [798, 291] on img "Next" at bounding box center [804, 288] width 23 height 62
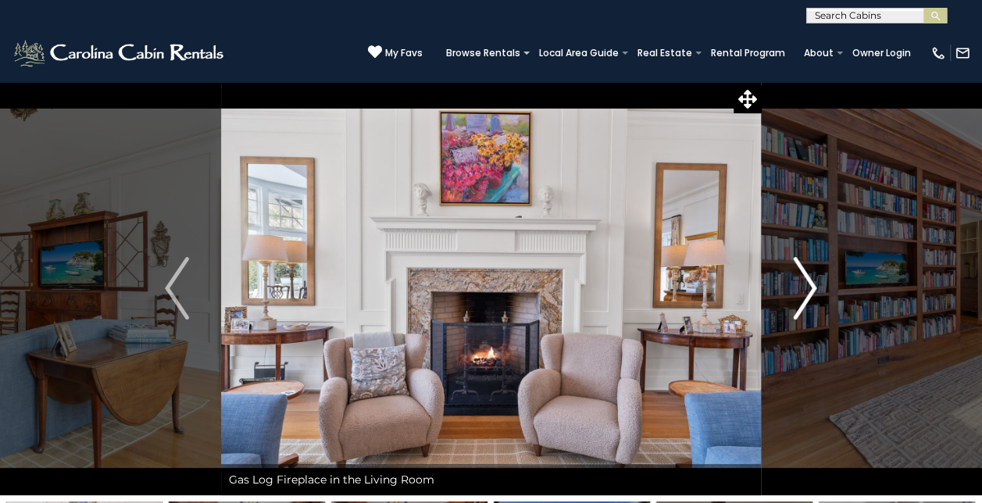
click at [798, 291] on img "Next" at bounding box center [804, 288] width 23 height 62
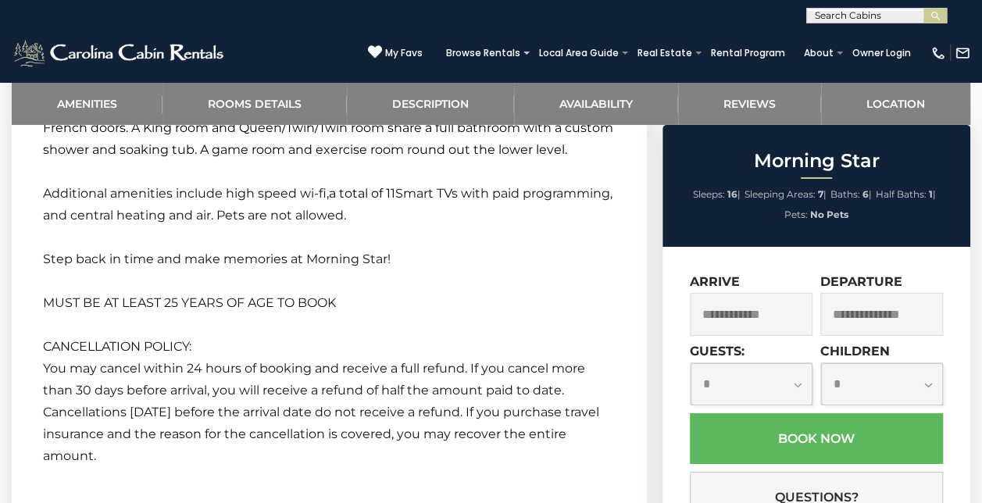
scroll to position [3079, 0]
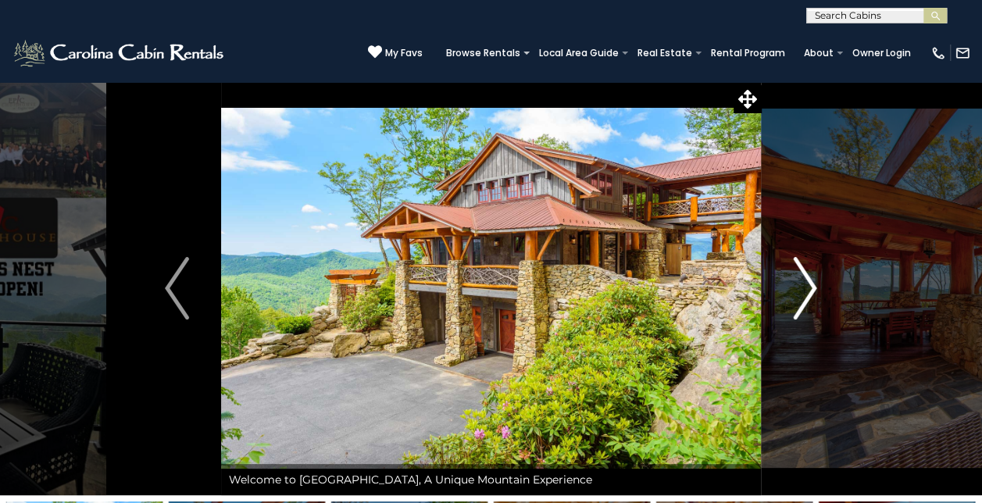
click at [802, 296] on img "Next" at bounding box center [804, 288] width 23 height 62
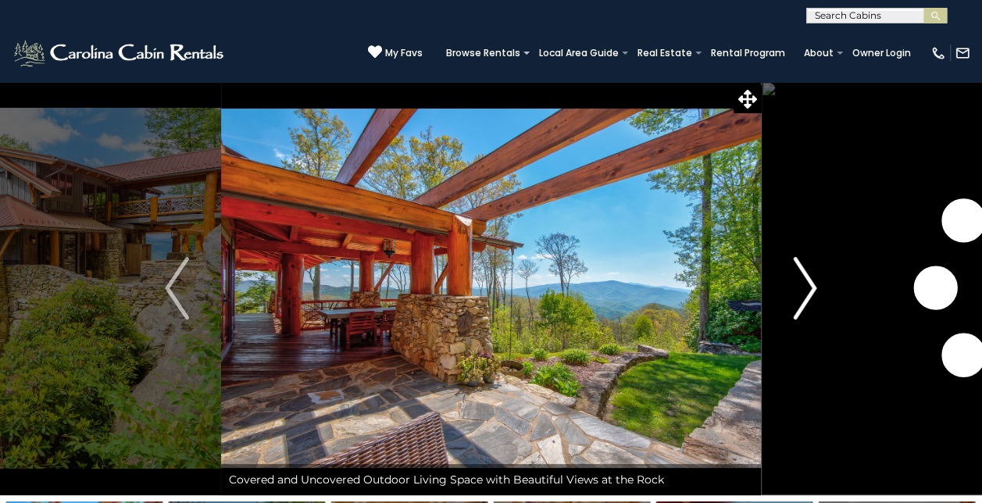
click at [802, 296] on img "Next" at bounding box center [804, 288] width 23 height 62
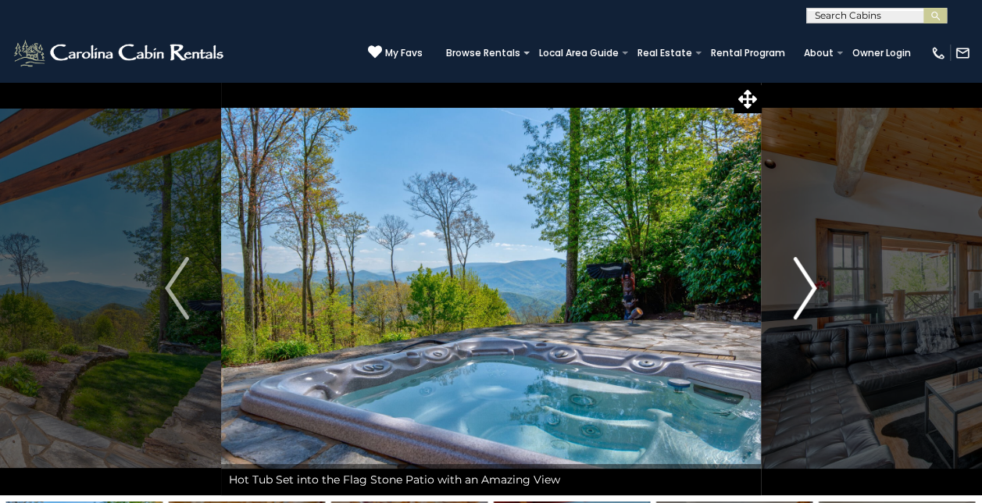
click at [802, 296] on img "Next" at bounding box center [804, 288] width 23 height 62
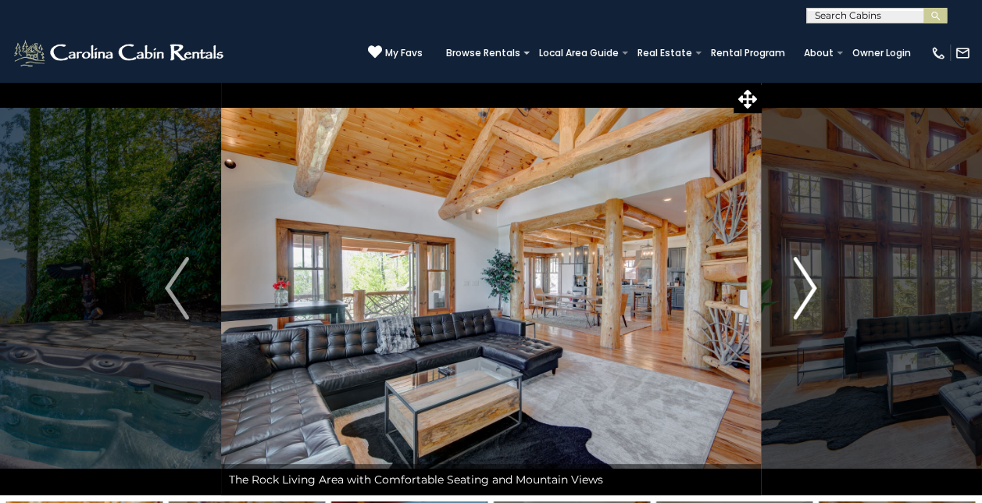
click at [802, 296] on img "Next" at bounding box center [804, 288] width 23 height 62
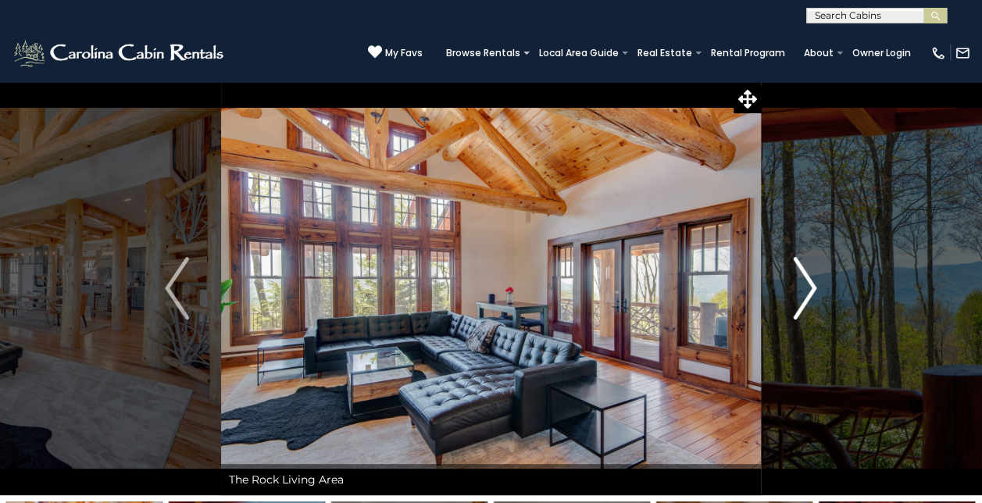
click at [802, 296] on img "Next" at bounding box center [804, 288] width 23 height 62
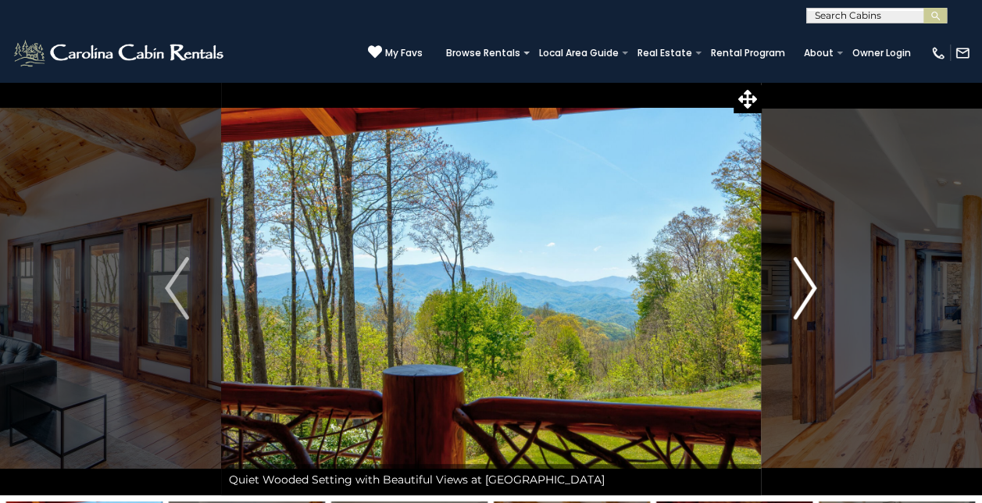
click at [802, 296] on img "Next" at bounding box center [804, 288] width 23 height 62
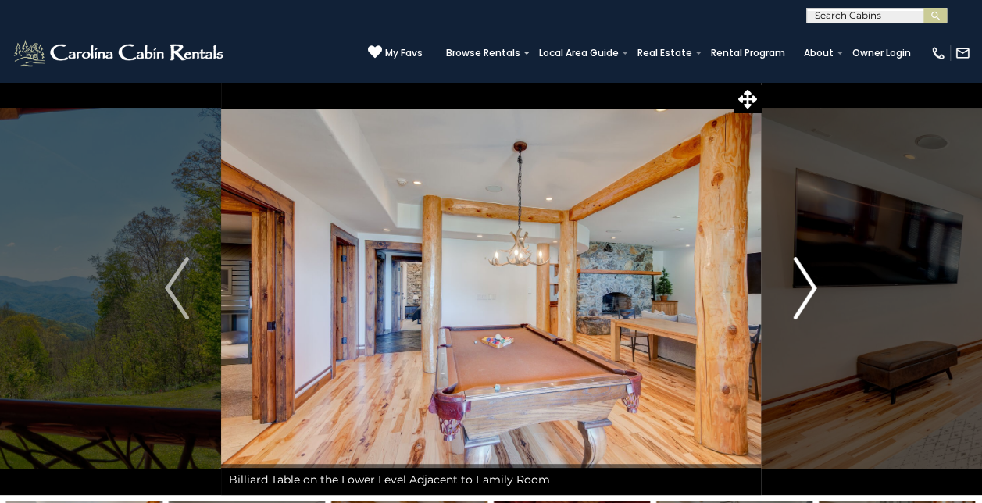
click at [802, 296] on img "Next" at bounding box center [804, 288] width 23 height 62
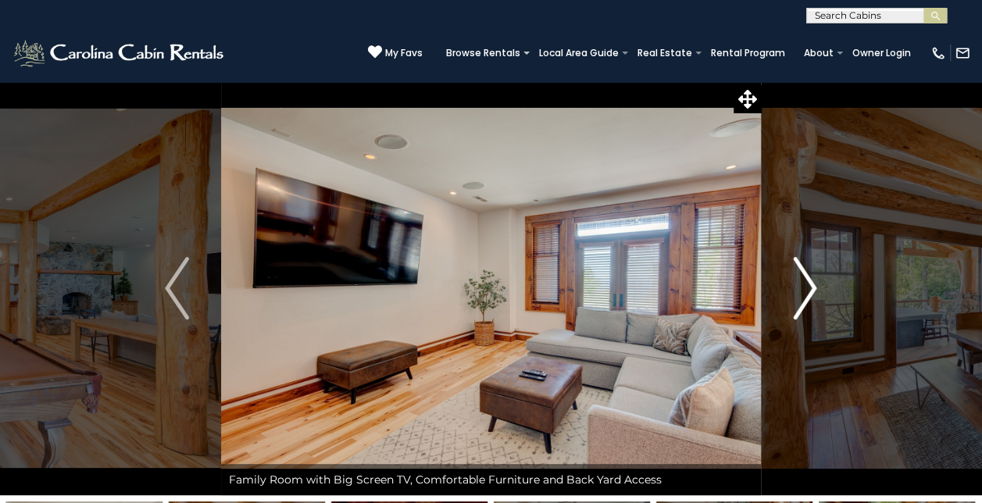
click at [802, 296] on img "Next" at bounding box center [804, 288] width 23 height 62
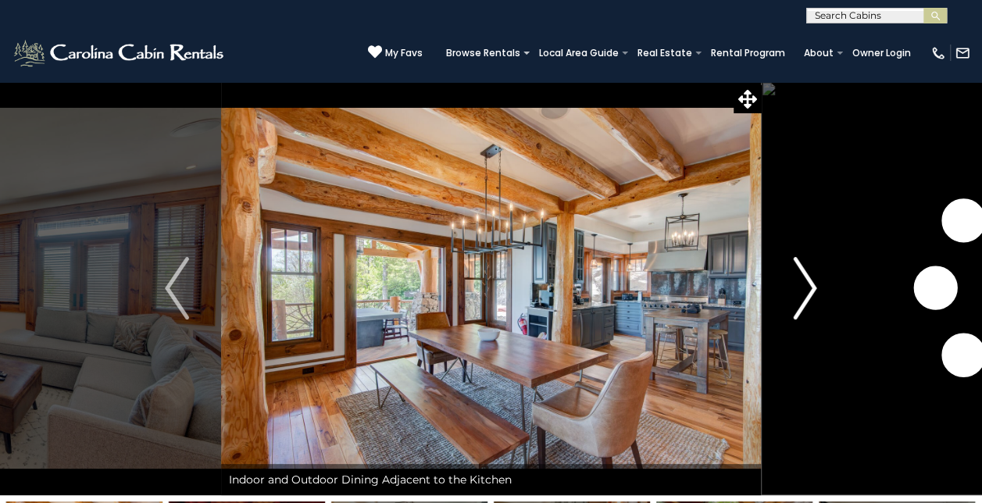
click at [802, 296] on img "Next" at bounding box center [804, 288] width 23 height 62
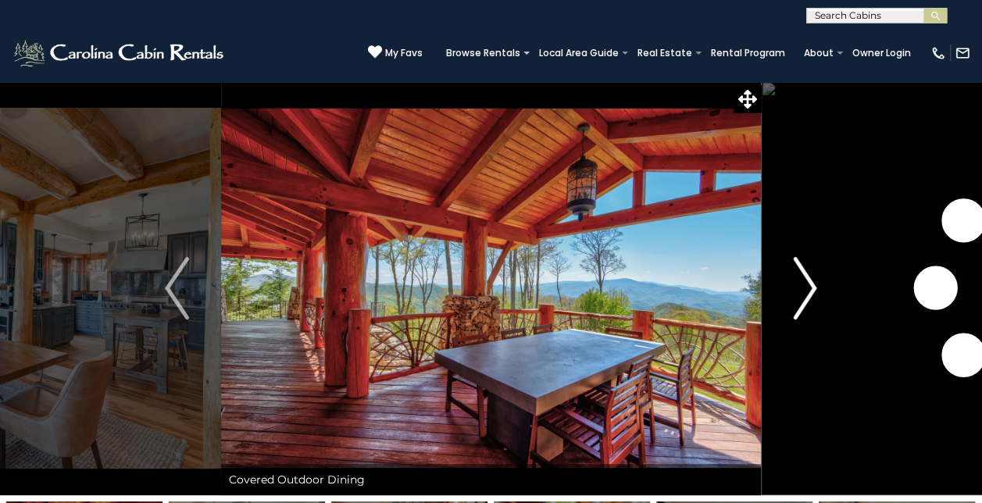
click at [802, 296] on img "Next" at bounding box center [804, 288] width 23 height 62
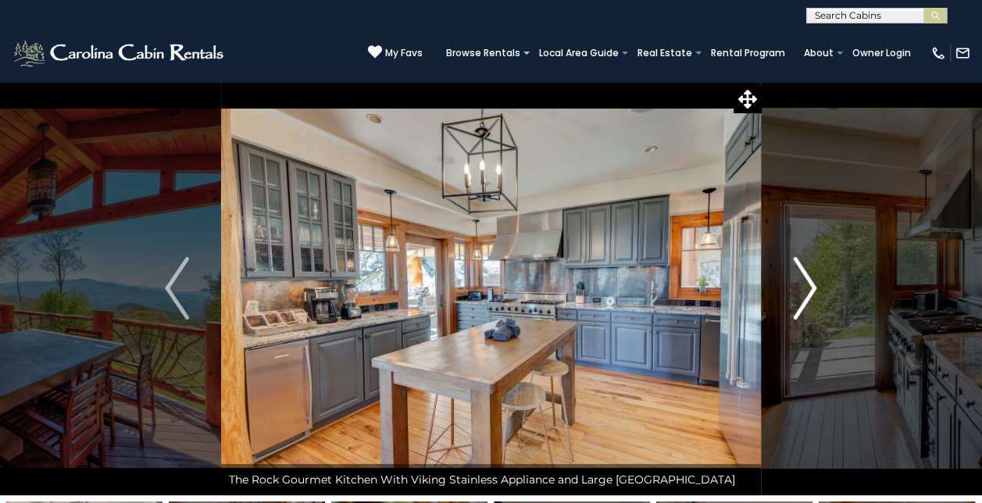
click at [802, 296] on img "Next" at bounding box center [804, 288] width 23 height 62
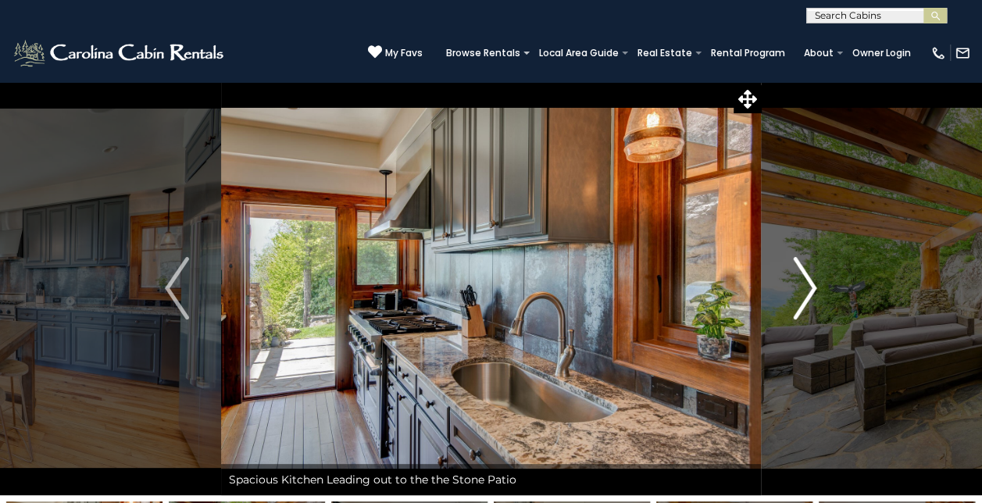
click at [802, 296] on img "Next" at bounding box center [804, 288] width 23 height 62
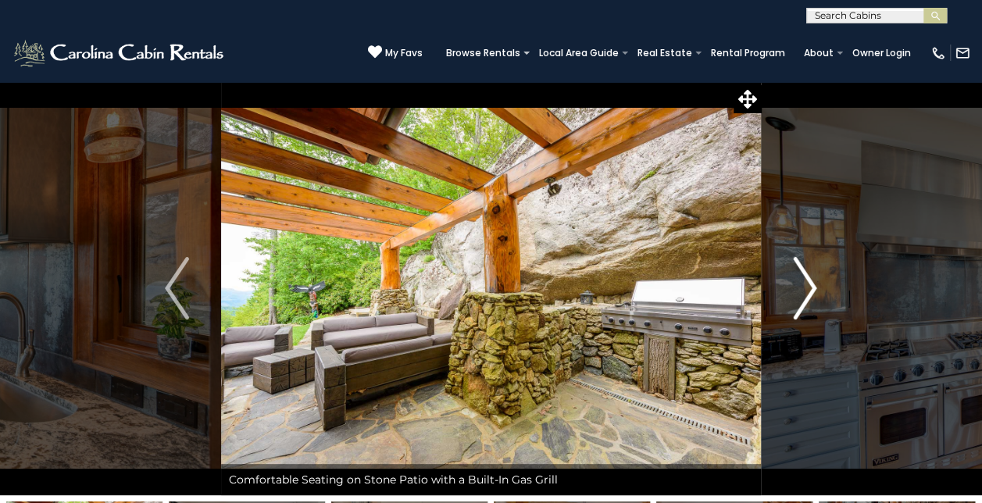
click at [802, 296] on img "Next" at bounding box center [804, 288] width 23 height 62
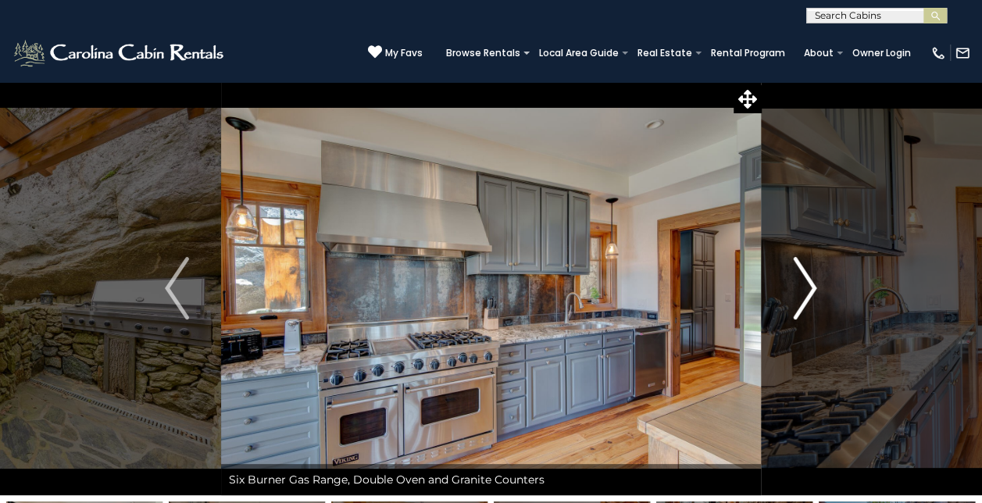
click at [802, 296] on img "Next" at bounding box center [804, 288] width 23 height 62
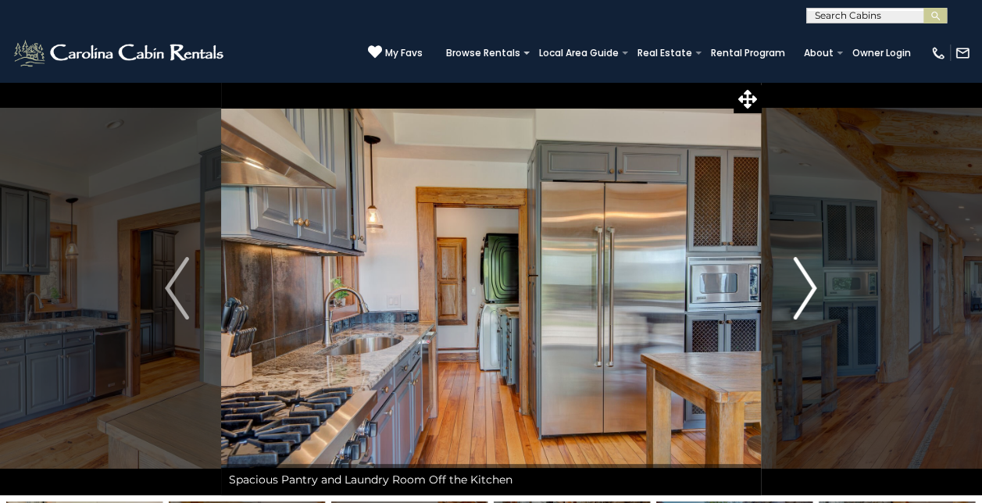
click at [802, 296] on img "Next" at bounding box center [804, 288] width 23 height 62
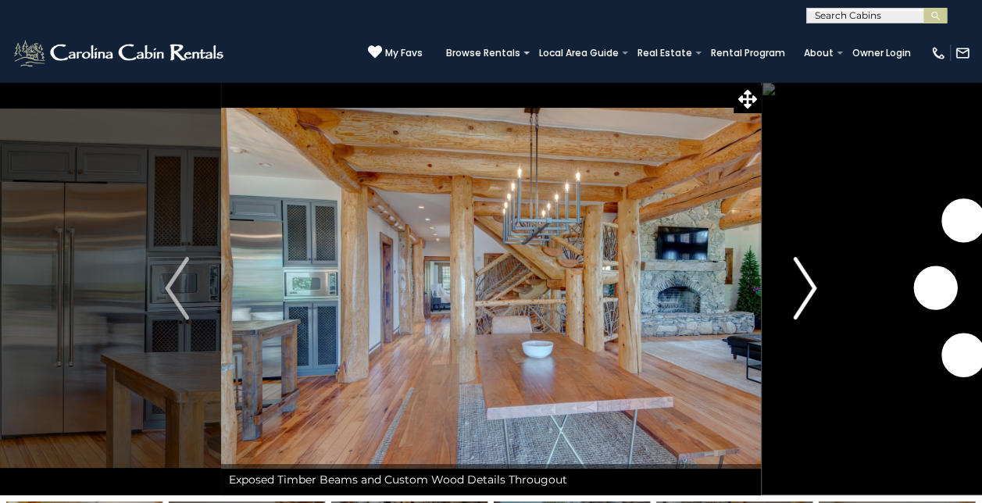
click at [802, 296] on img "Next" at bounding box center [804, 288] width 23 height 62
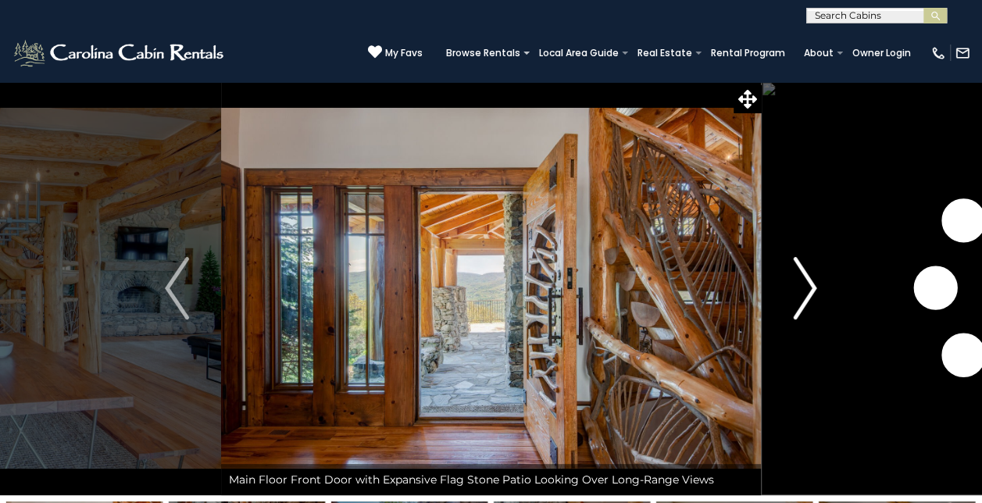
click at [802, 296] on img "Next" at bounding box center [804, 288] width 23 height 62
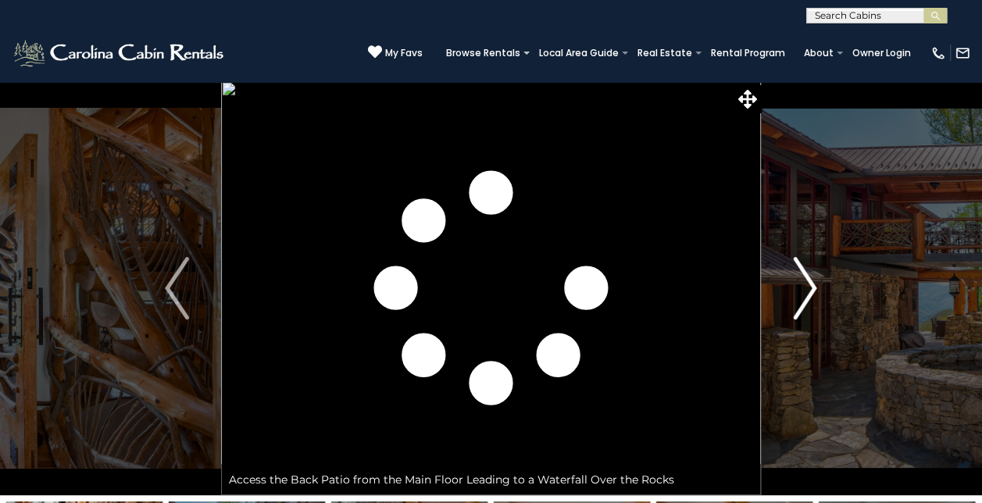
click at [802, 296] on img "Next" at bounding box center [804, 288] width 23 height 62
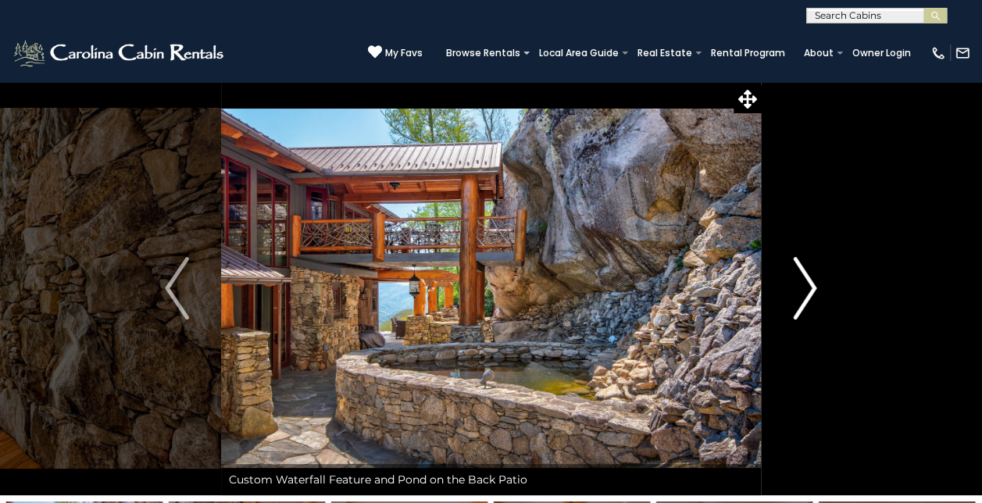
click at [802, 296] on img "Next" at bounding box center [804, 288] width 23 height 62
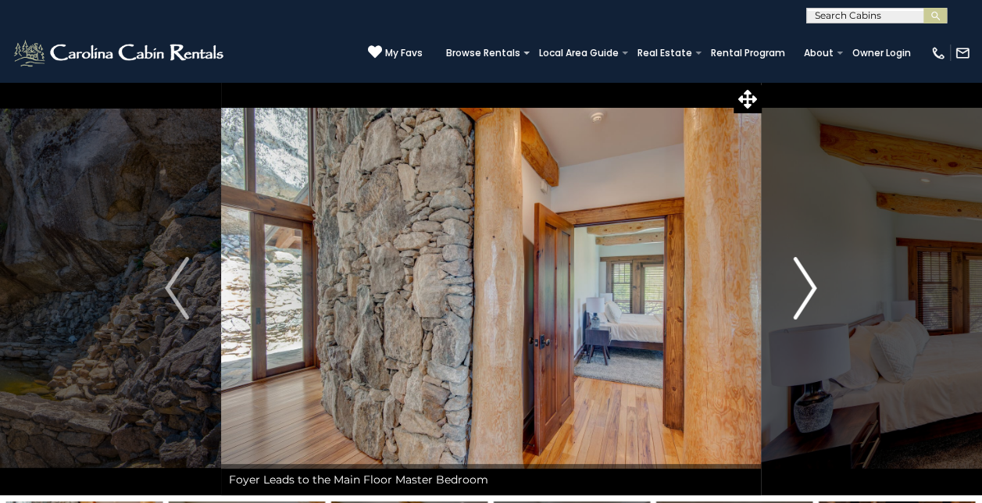
click at [802, 296] on img "Next" at bounding box center [804, 288] width 23 height 62
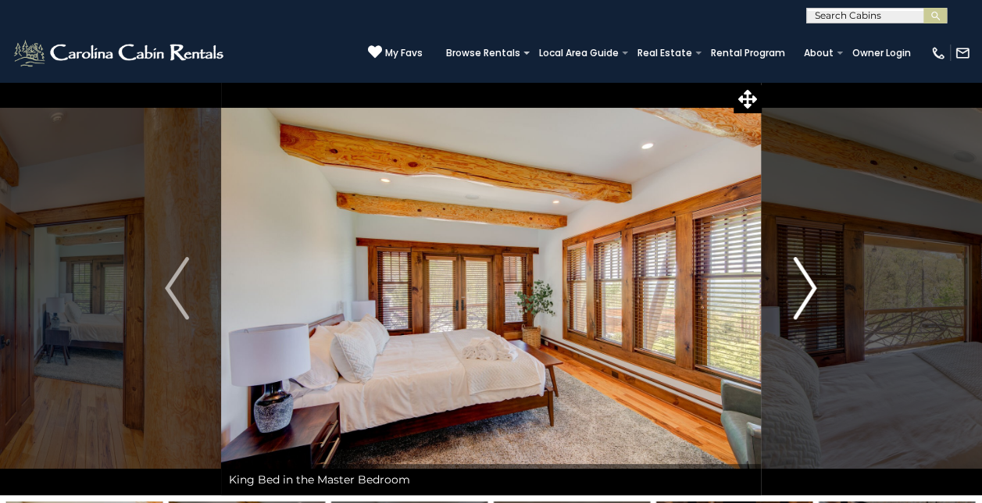
click at [802, 296] on img "Next" at bounding box center [804, 288] width 23 height 62
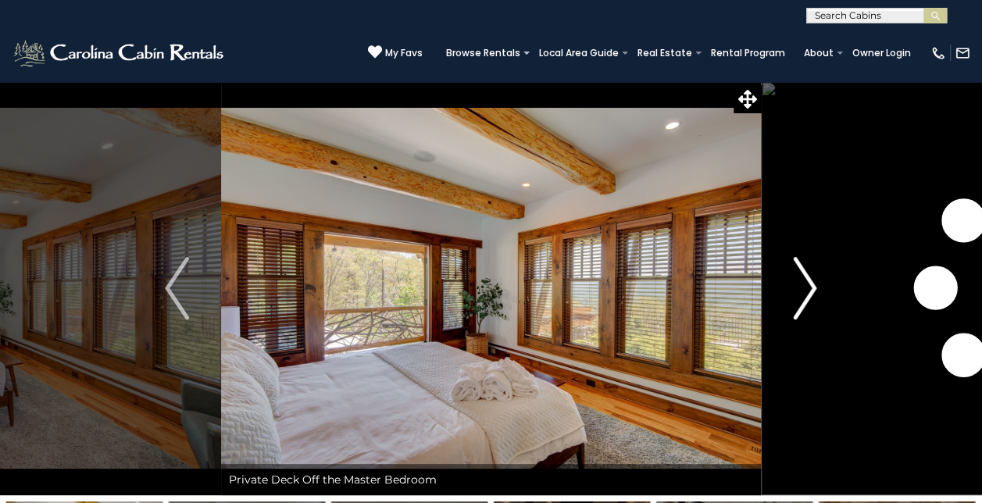
click at [802, 296] on img "Next" at bounding box center [804, 288] width 23 height 62
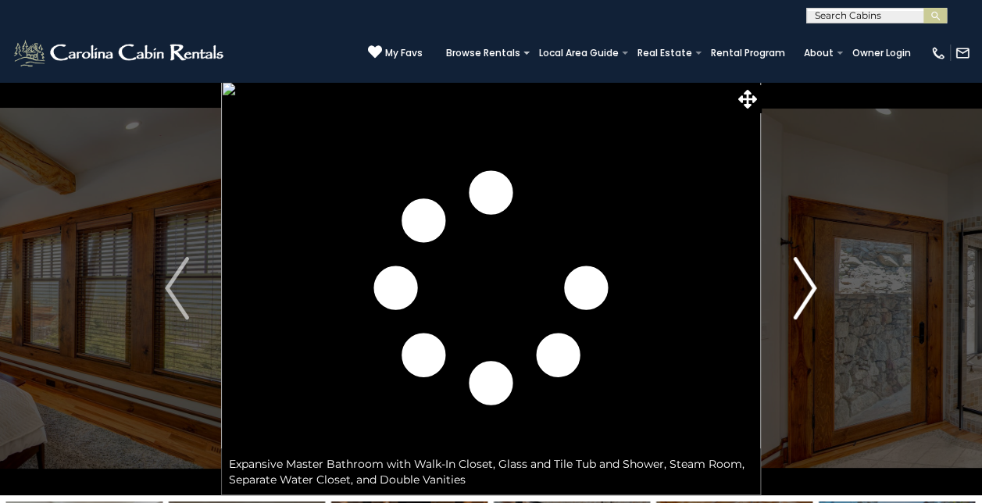
click at [802, 296] on img "Next" at bounding box center [804, 288] width 23 height 62
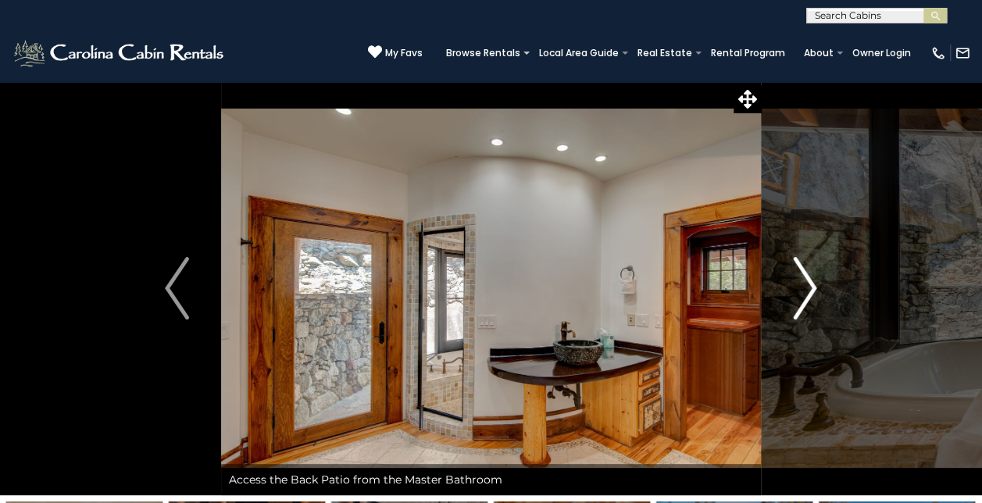
click at [802, 296] on img "Next" at bounding box center [804, 288] width 23 height 62
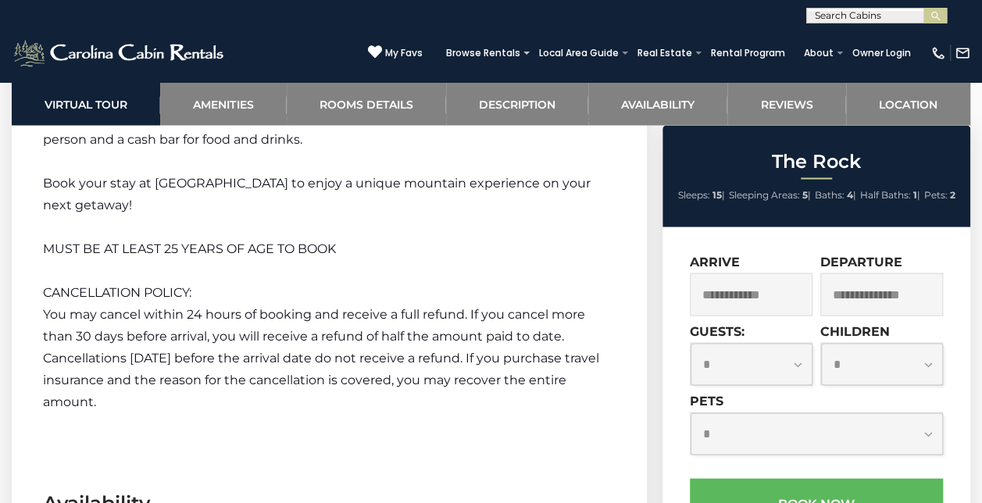
scroll to position [4545, 0]
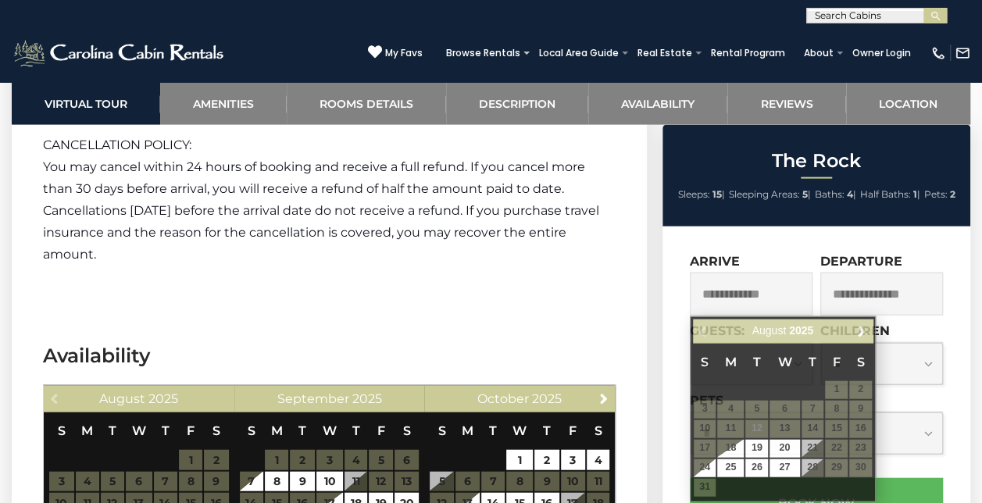
click at [726, 298] on input "text" at bounding box center [751, 294] width 123 height 43
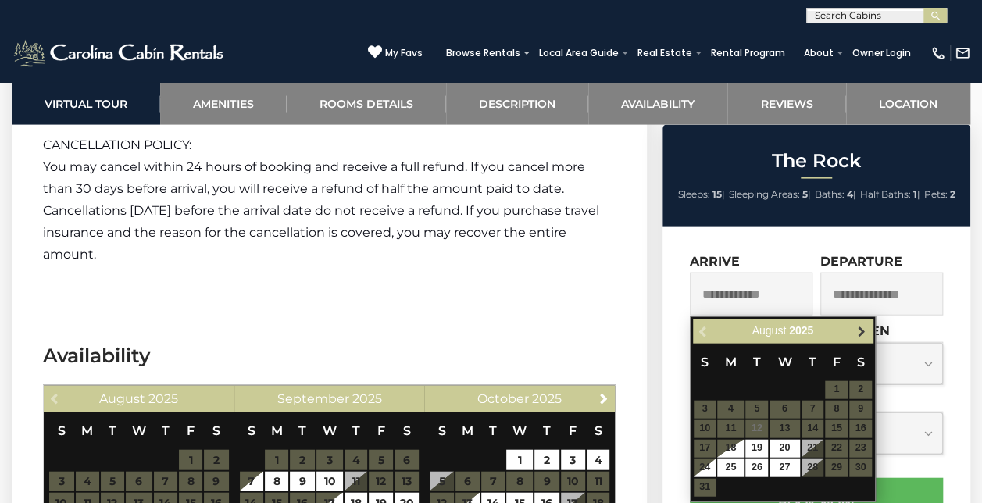
click at [869, 330] on link "Next" at bounding box center [861, 332] width 20 height 20
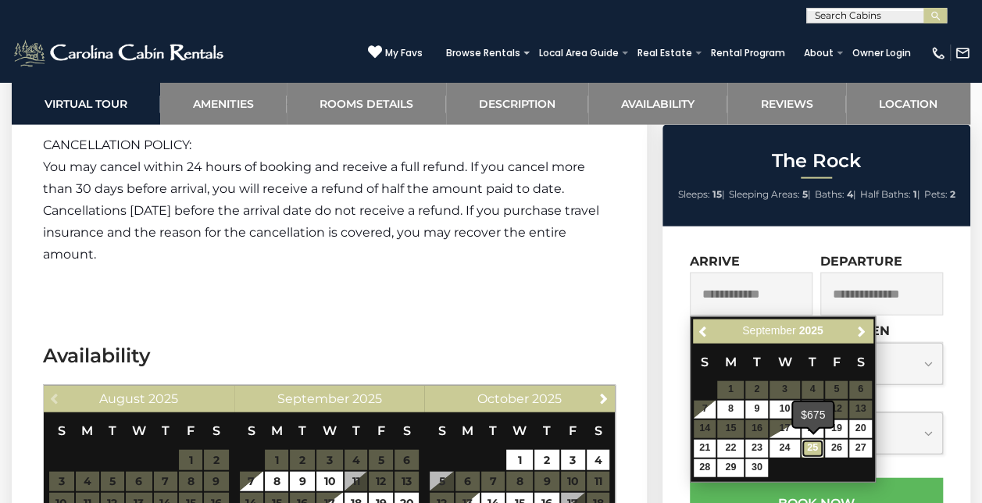
click at [818, 445] on link "25" at bounding box center [812, 449] width 23 height 18
type input "**********"
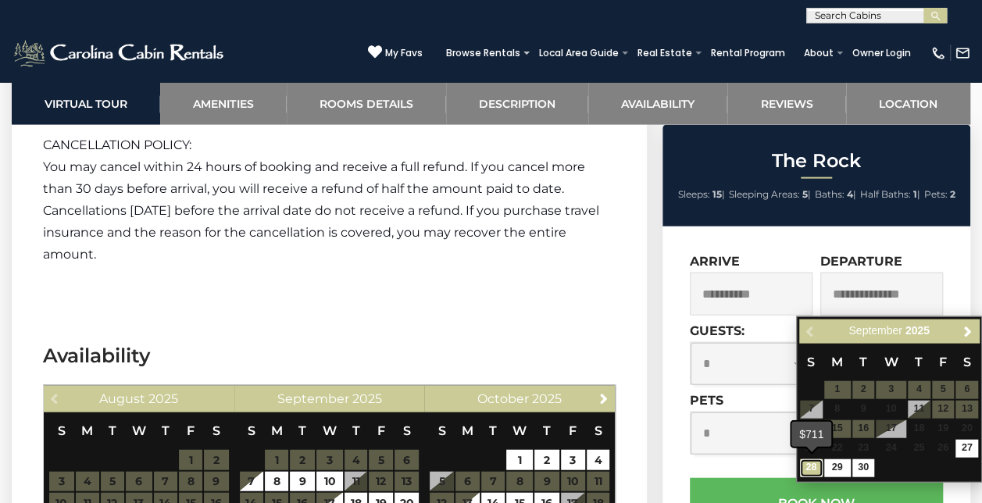
click at [817, 465] on link "28" at bounding box center [811, 468] width 23 height 18
type input "**********"
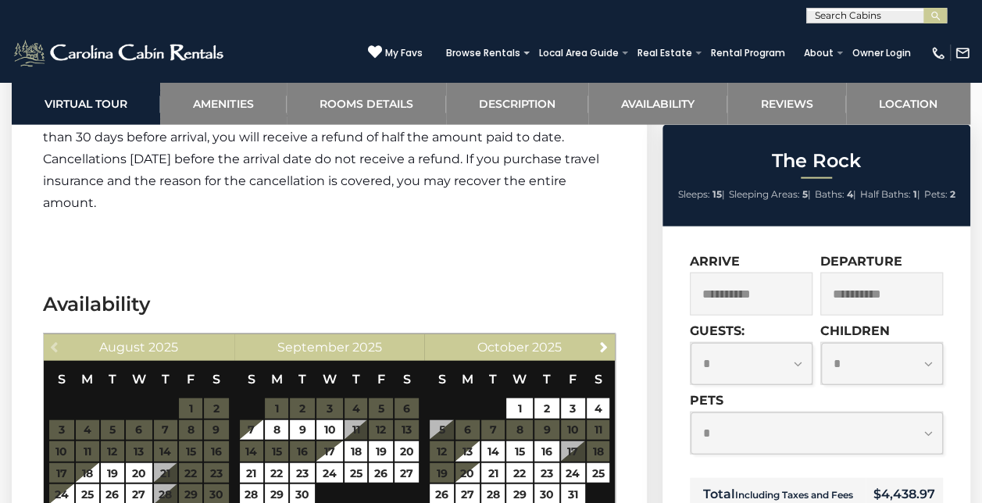
scroll to position [4608, 0]
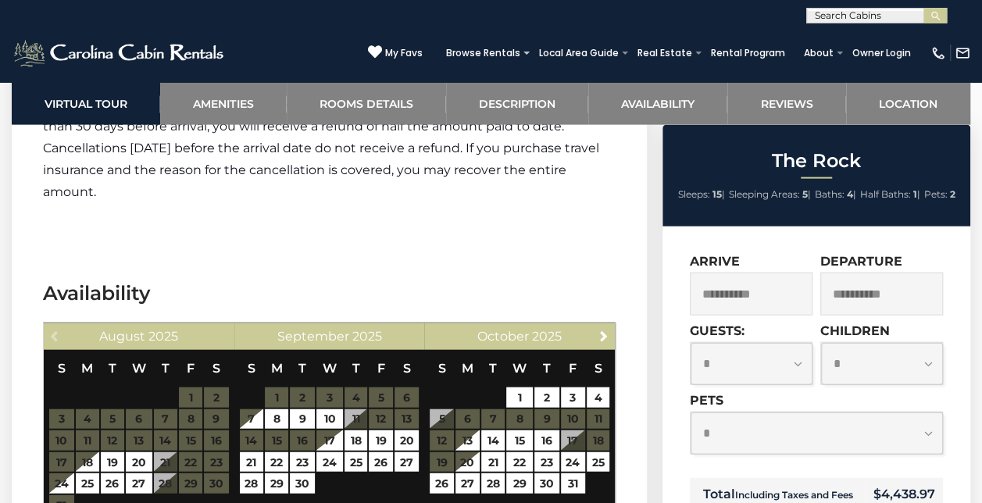
click at [932, 436] on select "**********" at bounding box center [816, 433] width 252 height 42
select select "*"
click at [690, 412] on select "**********" at bounding box center [816, 433] width 252 height 42
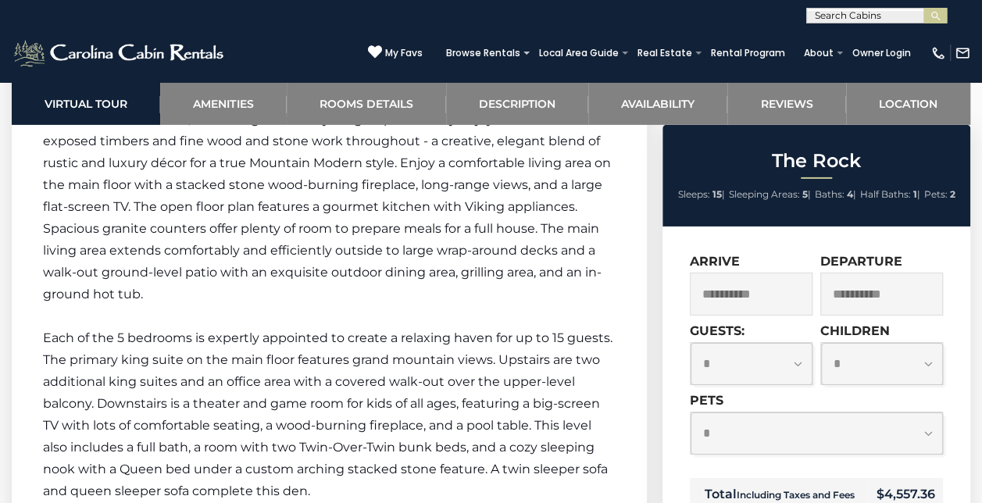
scroll to position [2436, 0]
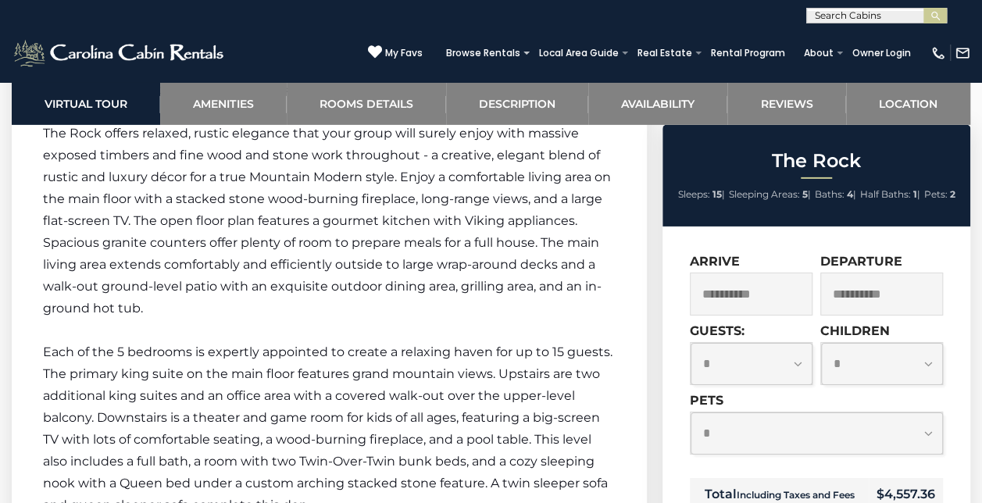
click at [784, 296] on input "**********" at bounding box center [751, 294] width 123 height 43
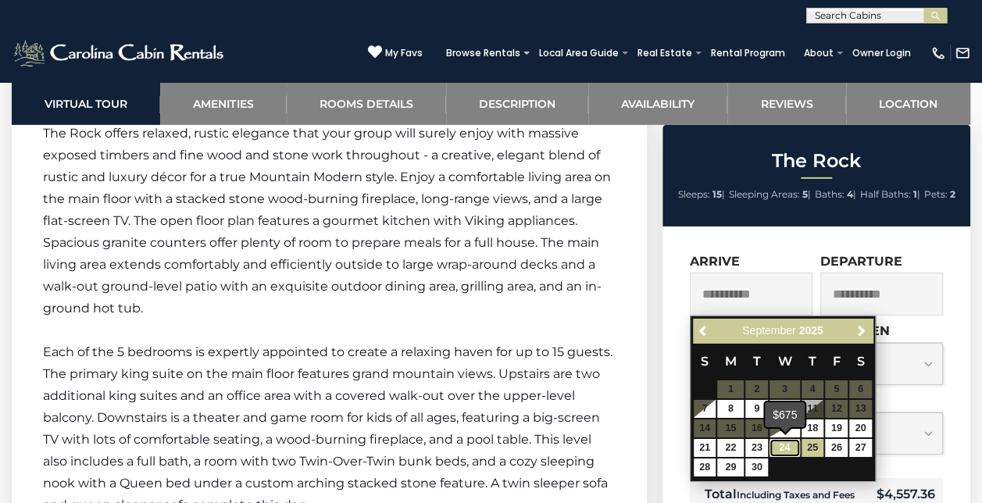
click at [782, 448] on link "24" at bounding box center [784, 448] width 30 height 18
type input "**********"
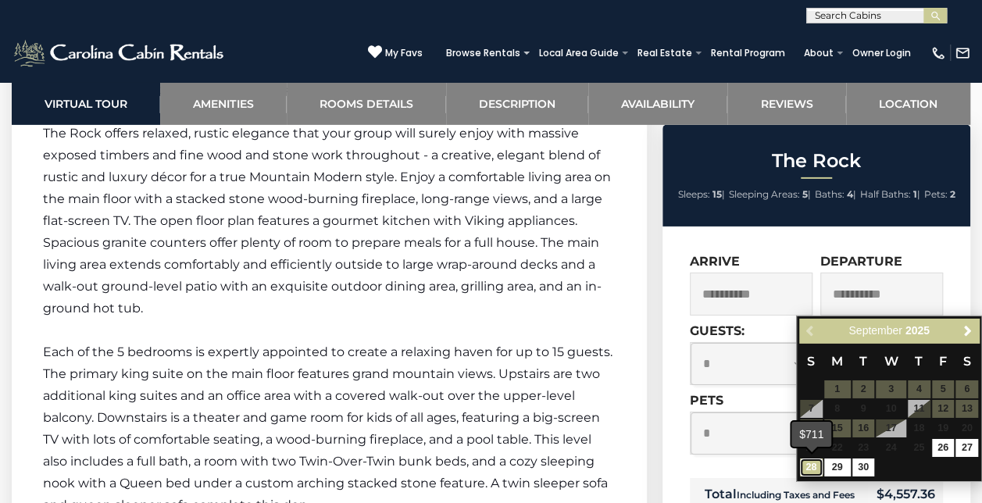
click at [809, 469] on link "28" at bounding box center [811, 467] width 23 height 18
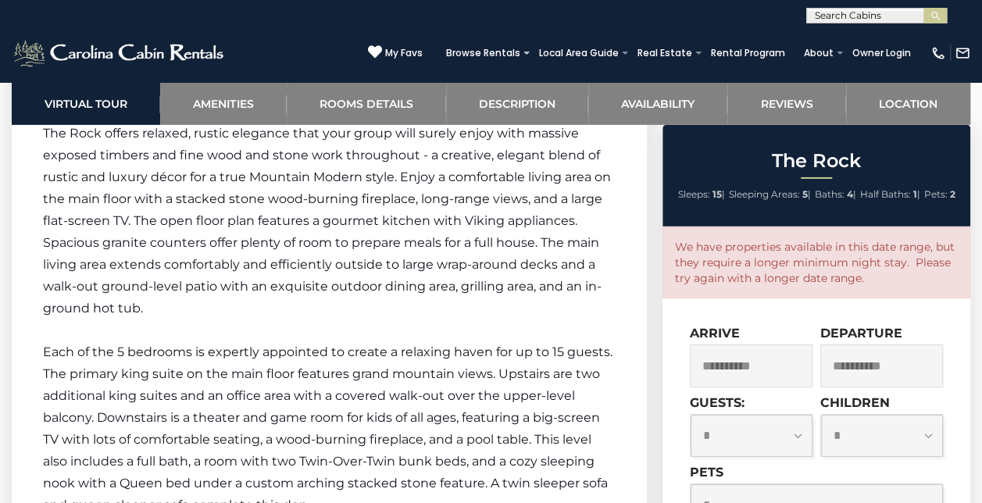
click at [877, 373] on input "**********" at bounding box center [881, 365] width 123 height 43
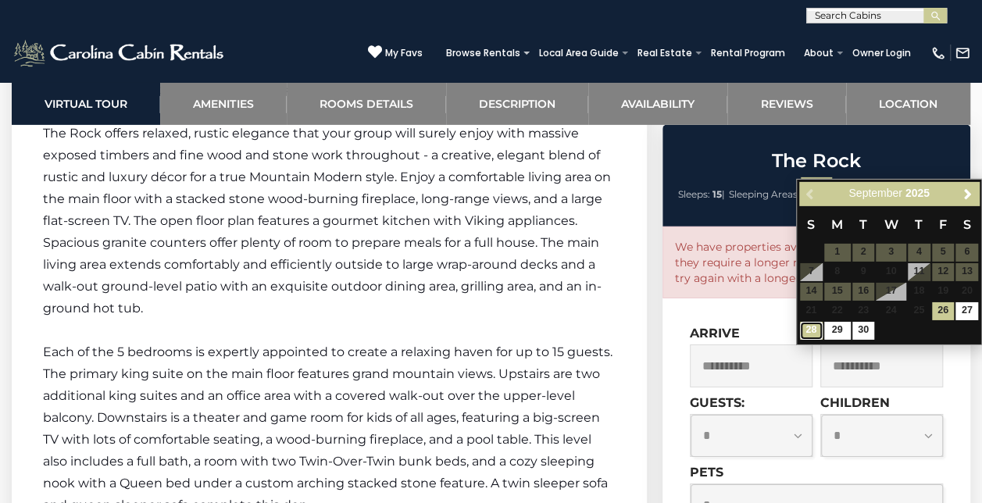
click at [816, 332] on link "28" at bounding box center [811, 331] width 23 height 18
type input "**********"
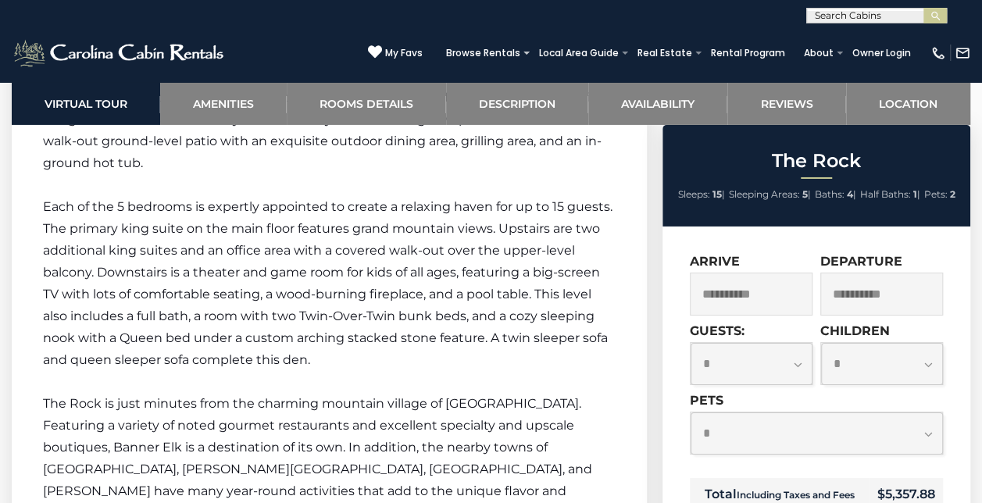
scroll to position [2593, 0]
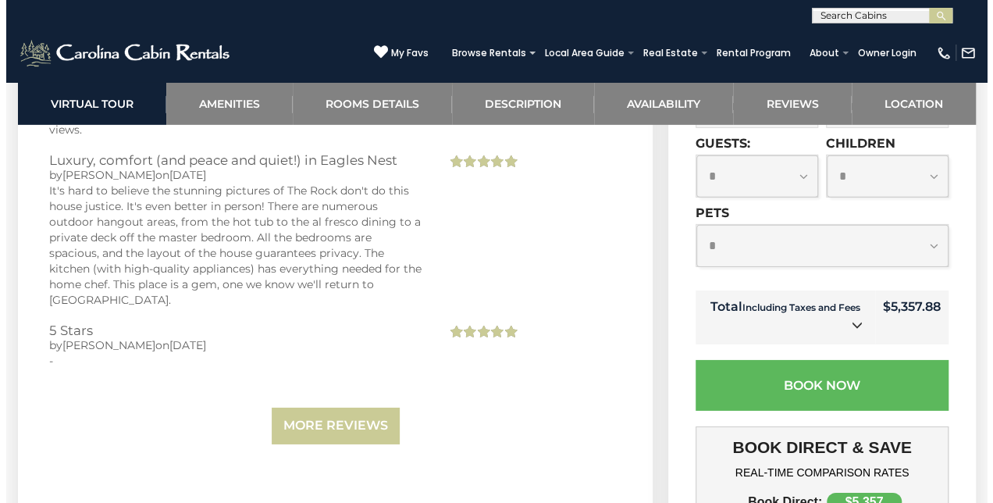
scroll to position [5239, 0]
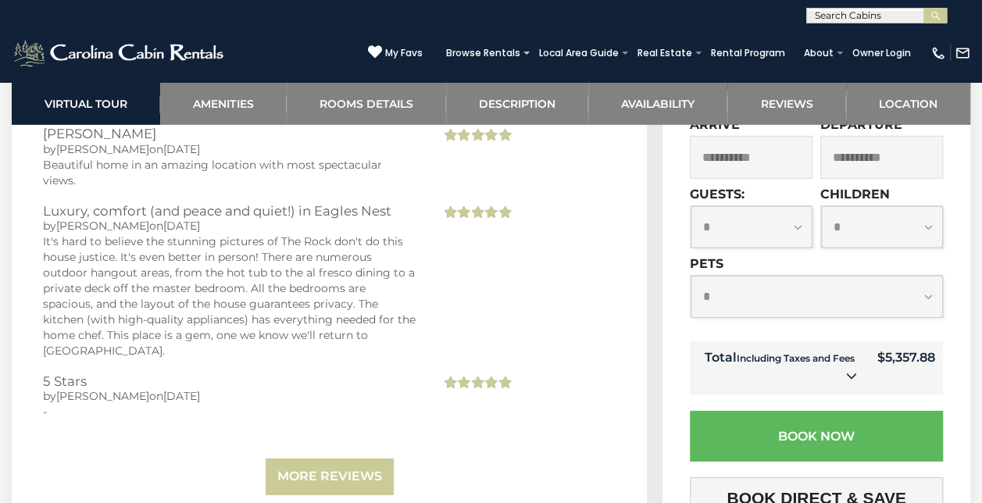
click at [846, 370] on icon at bounding box center [851, 375] width 11 height 11
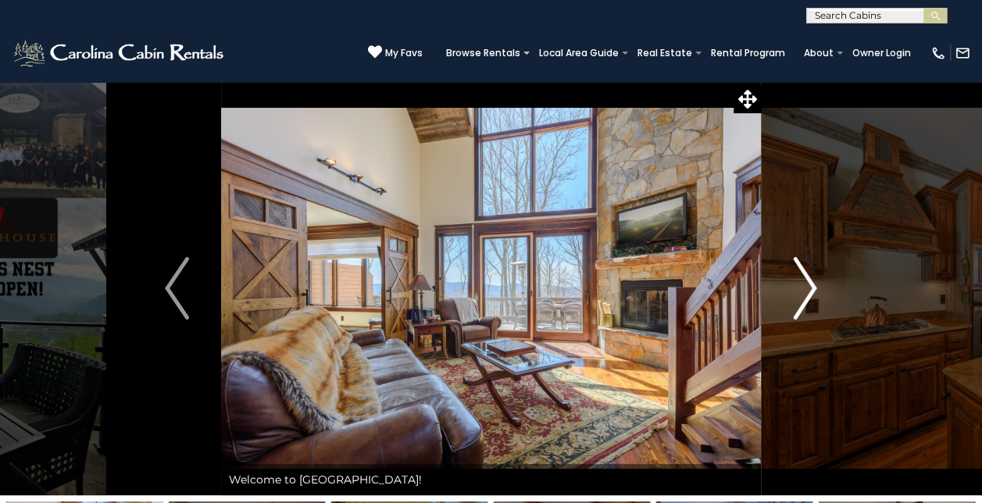
click at [804, 287] on img "Next" at bounding box center [804, 288] width 23 height 62
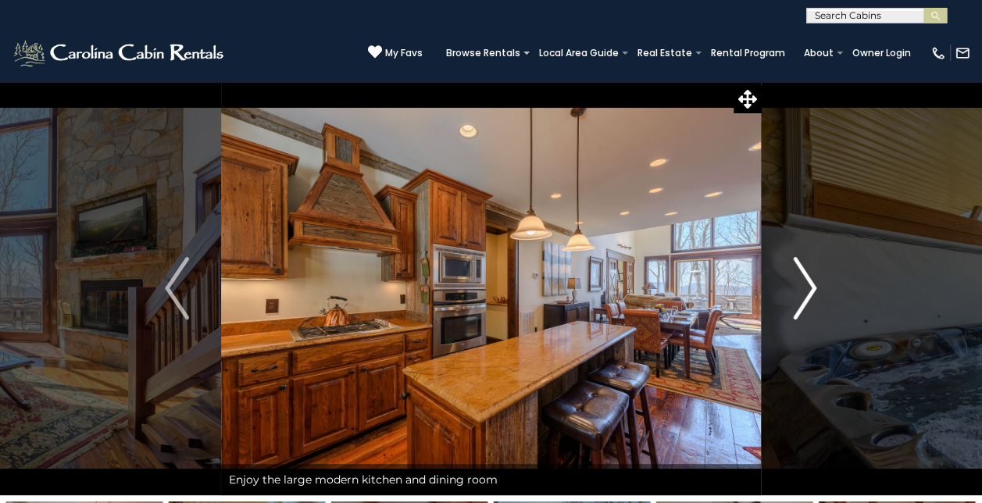
click at [804, 287] on img "Next" at bounding box center [804, 288] width 23 height 62
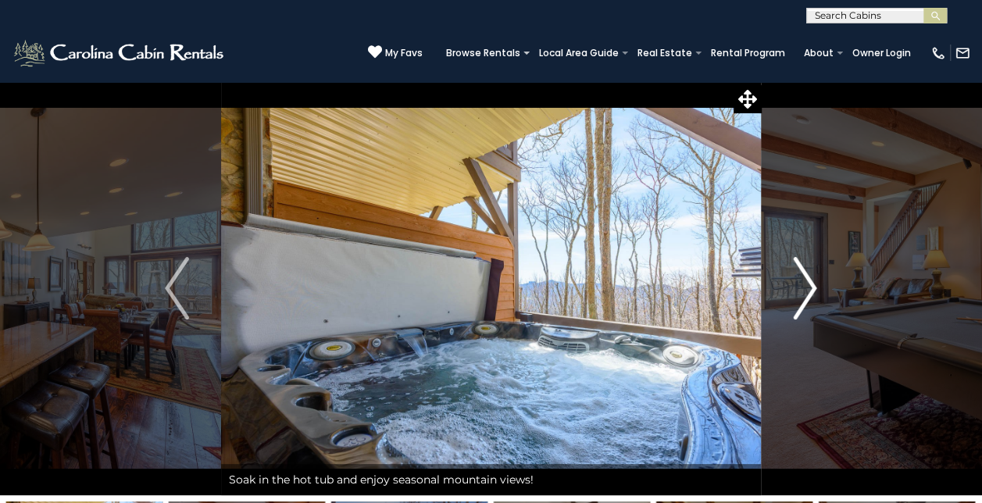
click at [804, 287] on img "Next" at bounding box center [804, 288] width 23 height 62
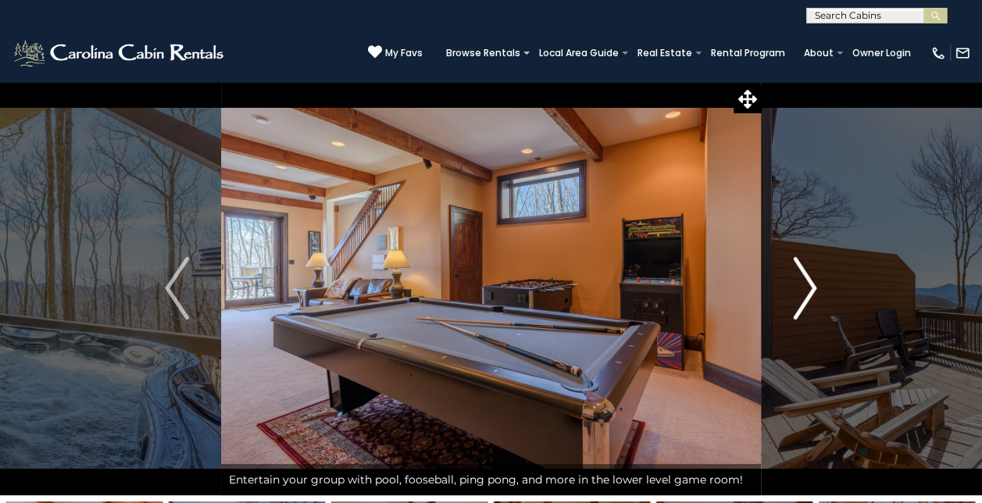
click at [804, 287] on img "Next" at bounding box center [804, 288] width 23 height 62
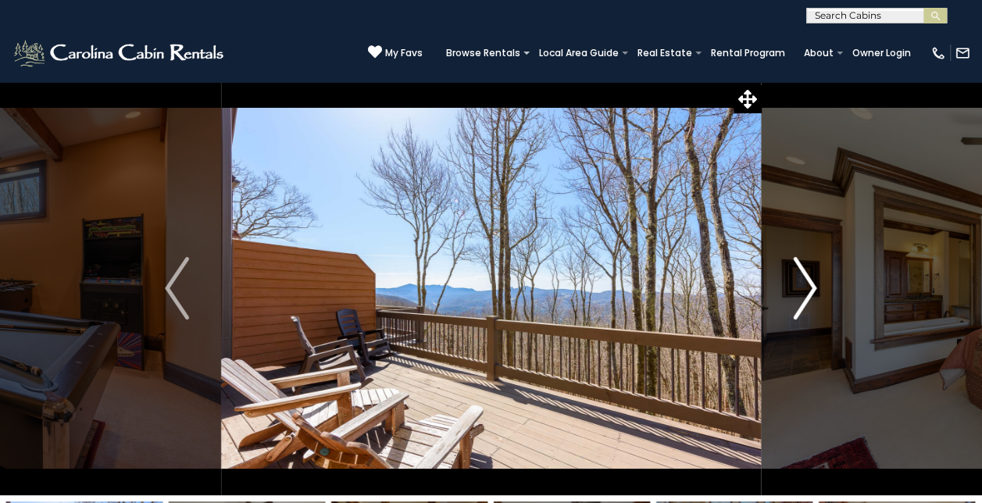
click at [804, 287] on img "Next" at bounding box center [804, 288] width 23 height 62
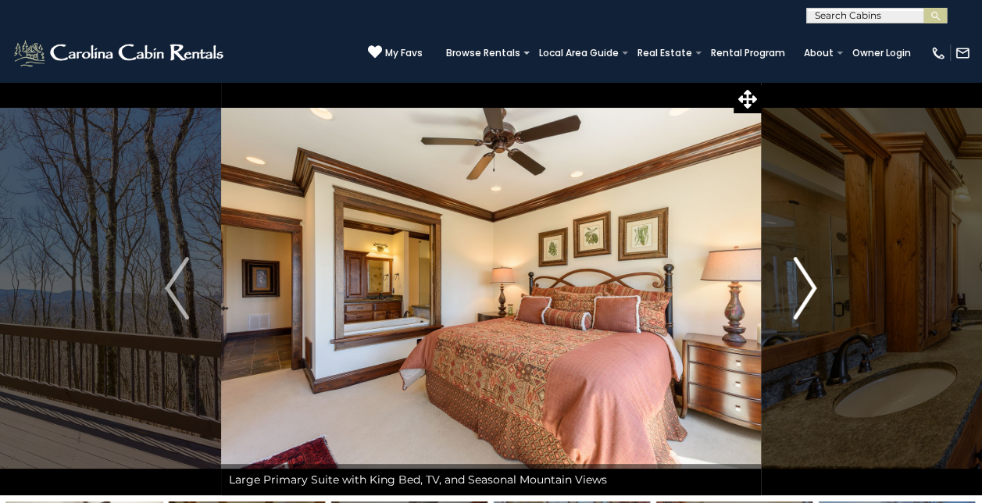
click at [804, 287] on img "Next" at bounding box center [804, 288] width 23 height 62
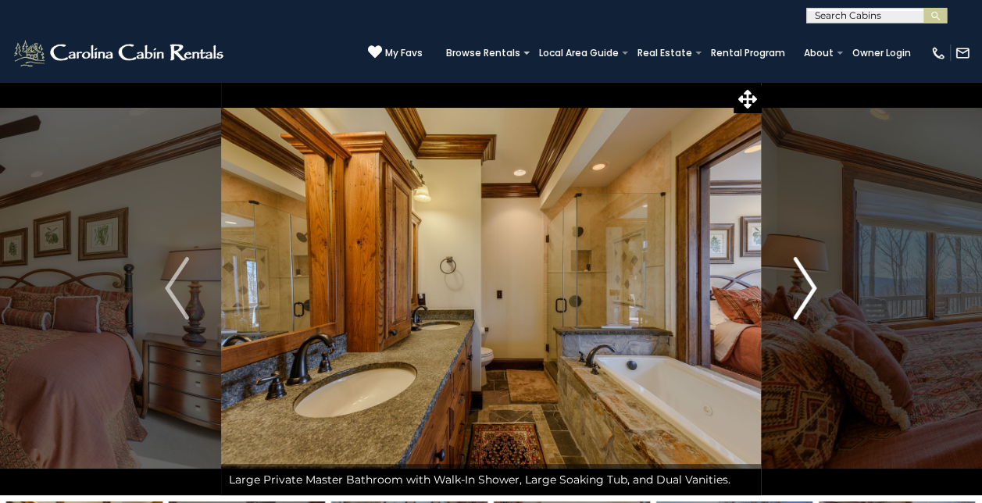
click at [804, 287] on img "Next" at bounding box center [804, 288] width 23 height 62
